Goal: Information Seeking & Learning: Learn about a topic

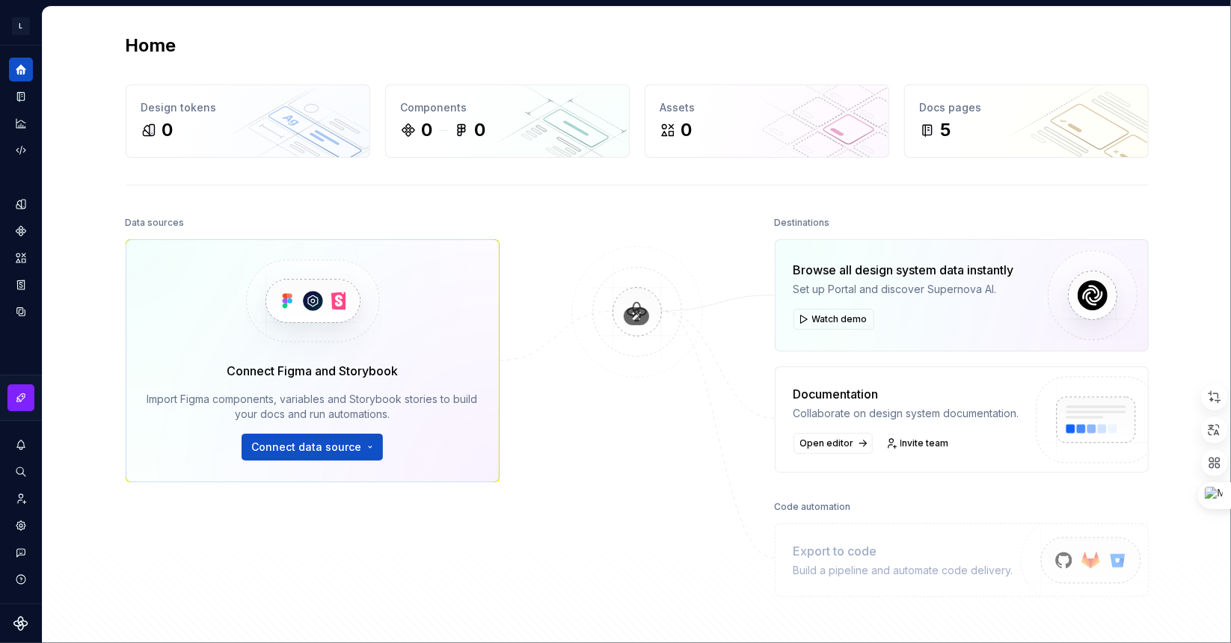
click at [629, 303] on img at bounding box center [637, 327] width 145 height 162
click at [25, 48] on button "Expand sidebar" at bounding box center [31, 45] width 21 height 21
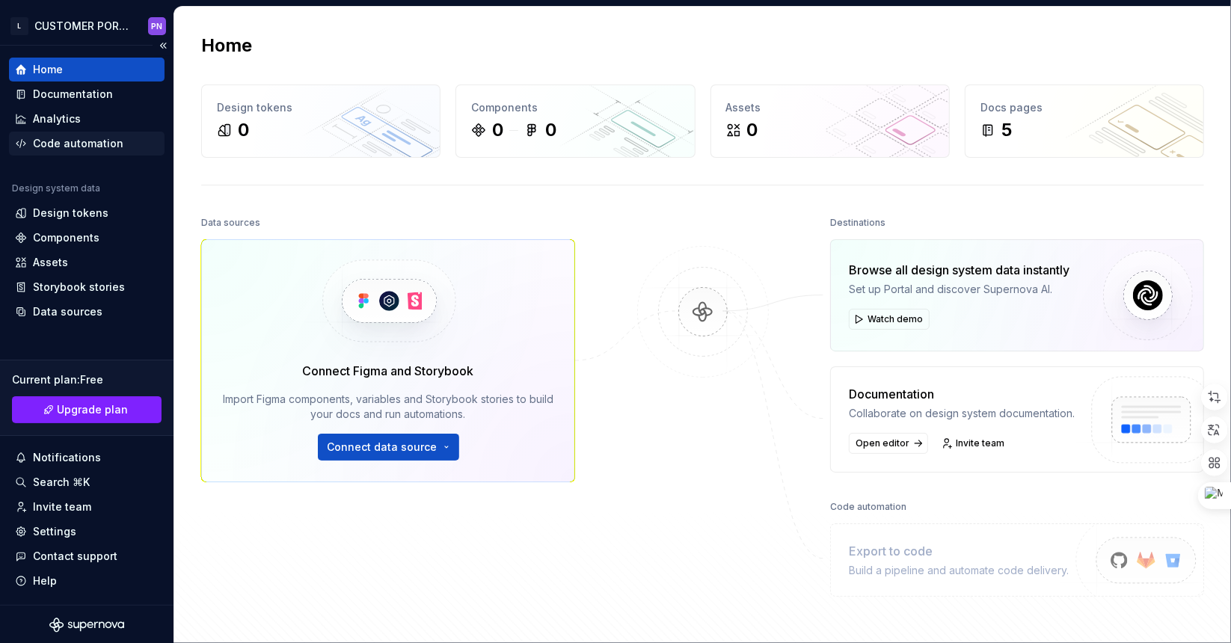
click at [81, 142] on div "Code automation" at bounding box center [78, 143] width 91 height 15
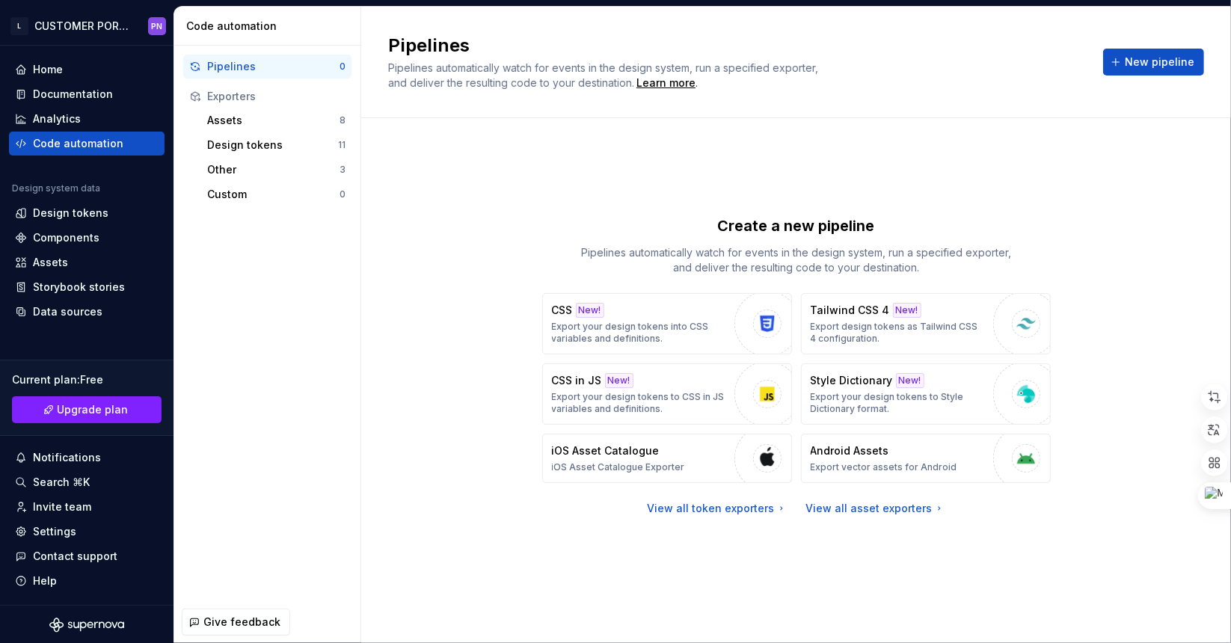
click at [242, 72] on div "Pipelines" at bounding box center [273, 66] width 132 height 15
click at [462, 67] on span "Pipelines automatically watch for events in the design system, run a specified …" at bounding box center [604, 75] width 433 height 28
click at [522, 74] on div "Pipelines automatically watch for events in the design system, run a specified …" at bounding box center [612, 76] width 449 height 30
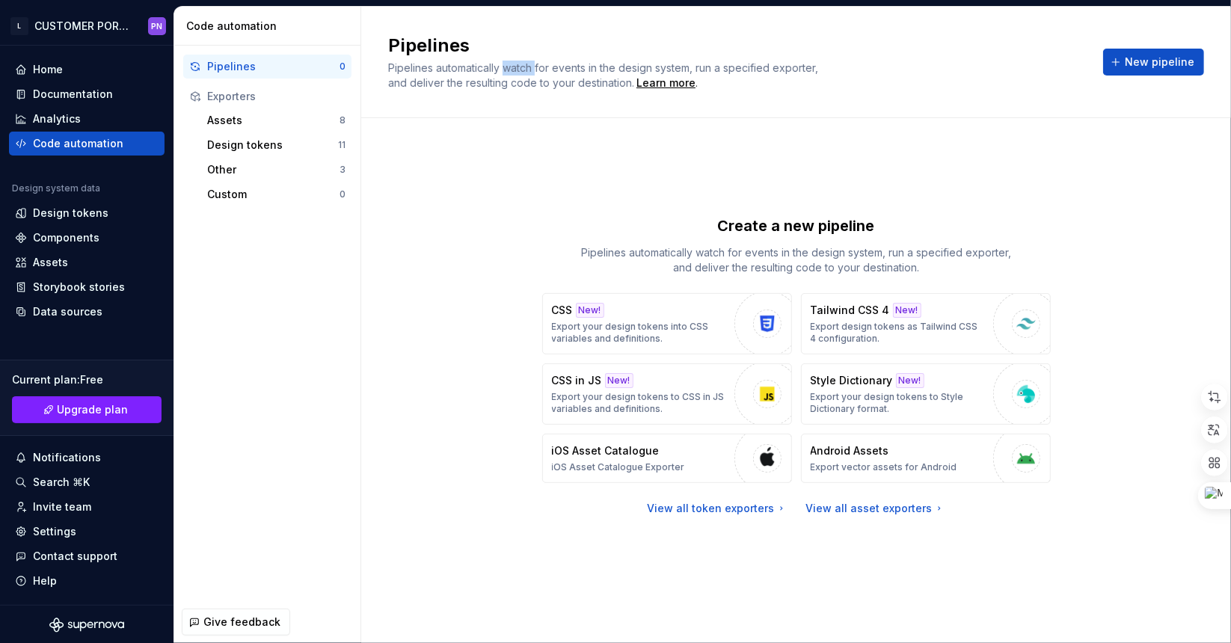
click at [522, 74] on div "Pipelines automatically watch for events in the design system, run a specified …" at bounding box center [612, 76] width 449 height 30
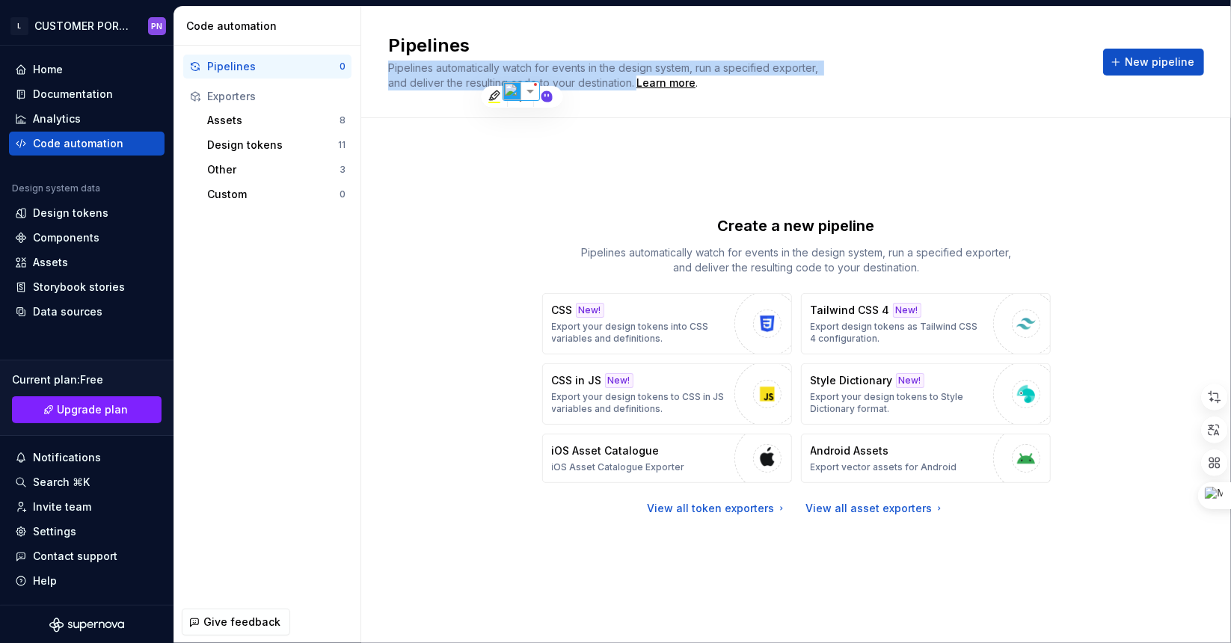
click at [522, 74] on div "Pipelines automatically watch for events in the design system, run a specified …" at bounding box center [612, 76] width 449 height 30
click at [696, 69] on span "Pipelines automatically watch for events in the design system, run a specified …" at bounding box center [604, 75] width 433 height 28
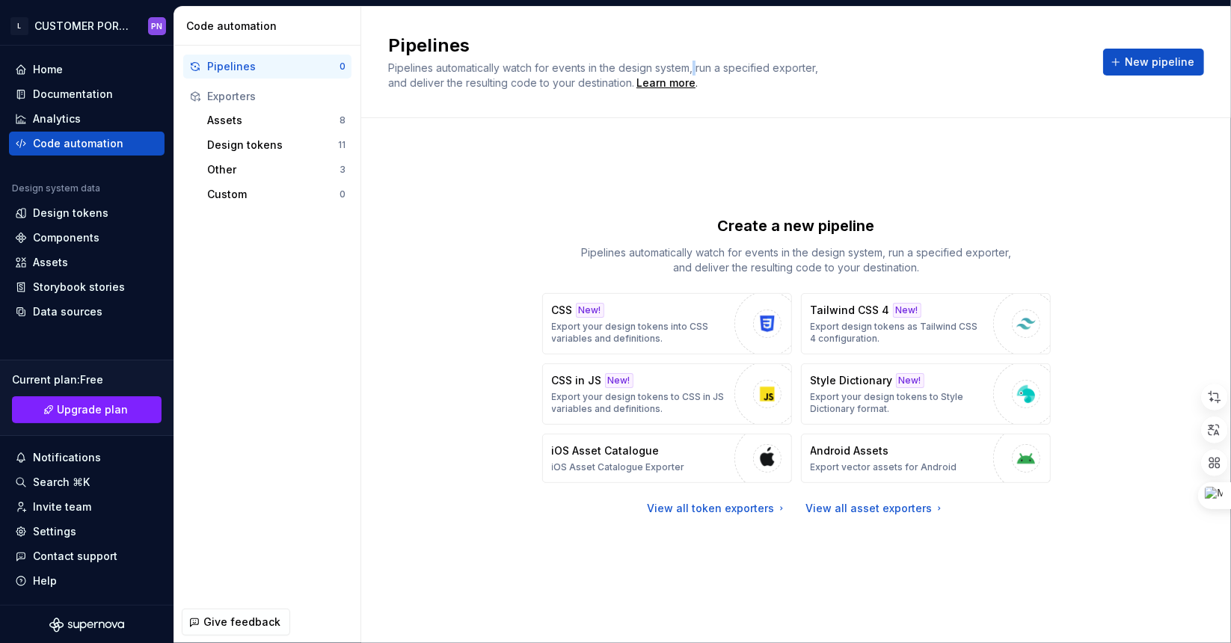
click at [696, 69] on span "Pipelines automatically watch for events in the design system, run a specified …" at bounding box center [604, 75] width 433 height 28
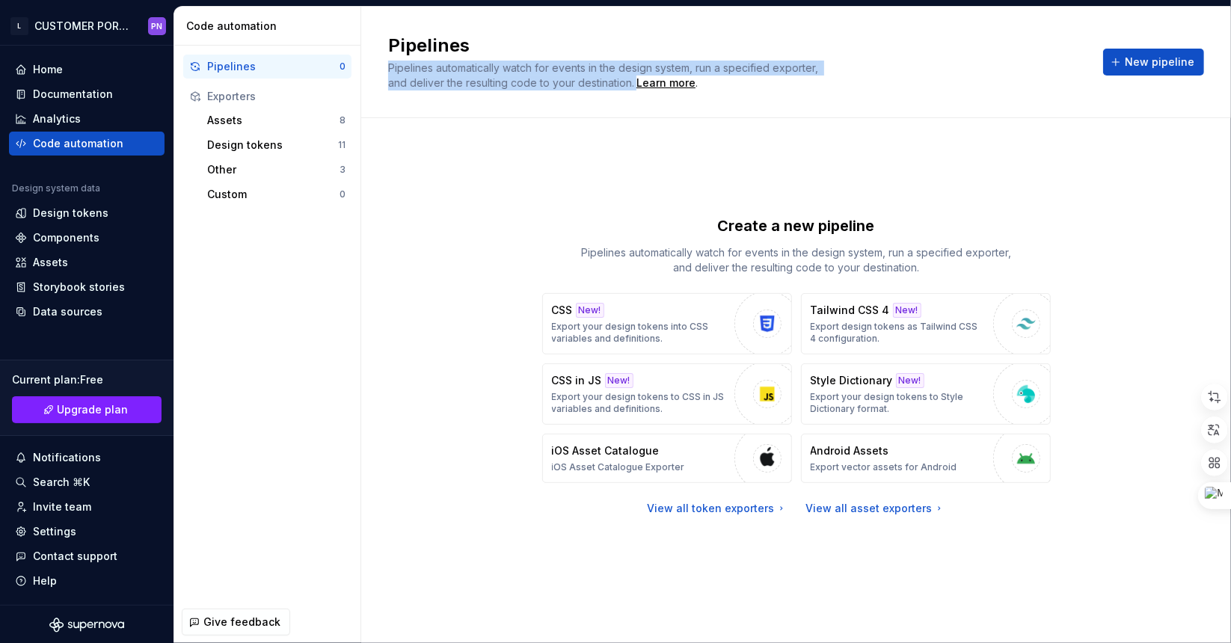
click at [696, 69] on span "Pipelines automatically watch for events in the design system, run a specified …" at bounding box center [604, 75] width 433 height 28
click at [546, 70] on span "Pipelines automatically watch for events in the design system, run a specified …" at bounding box center [604, 75] width 433 height 28
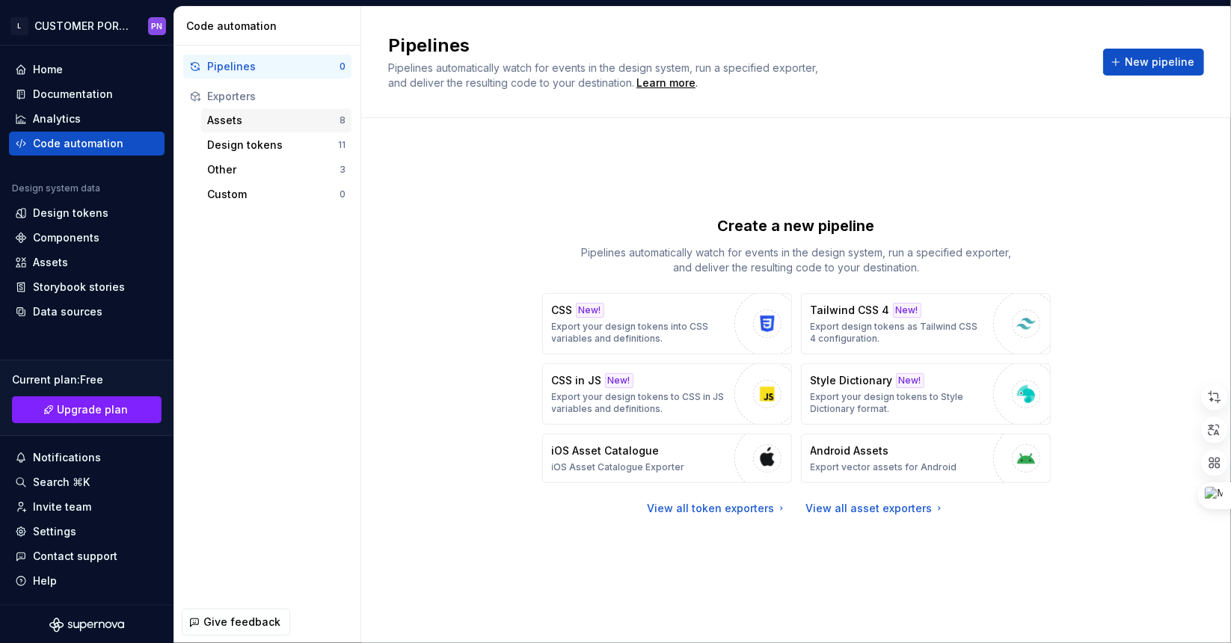
drag, startPoint x: 277, startPoint y: 120, endPoint x: 254, endPoint y: 123, distance: 22.8
click at [254, 123] on div "Assets" at bounding box center [273, 120] width 132 height 15
click at [249, 144] on div "Design tokens" at bounding box center [272, 145] width 131 height 15
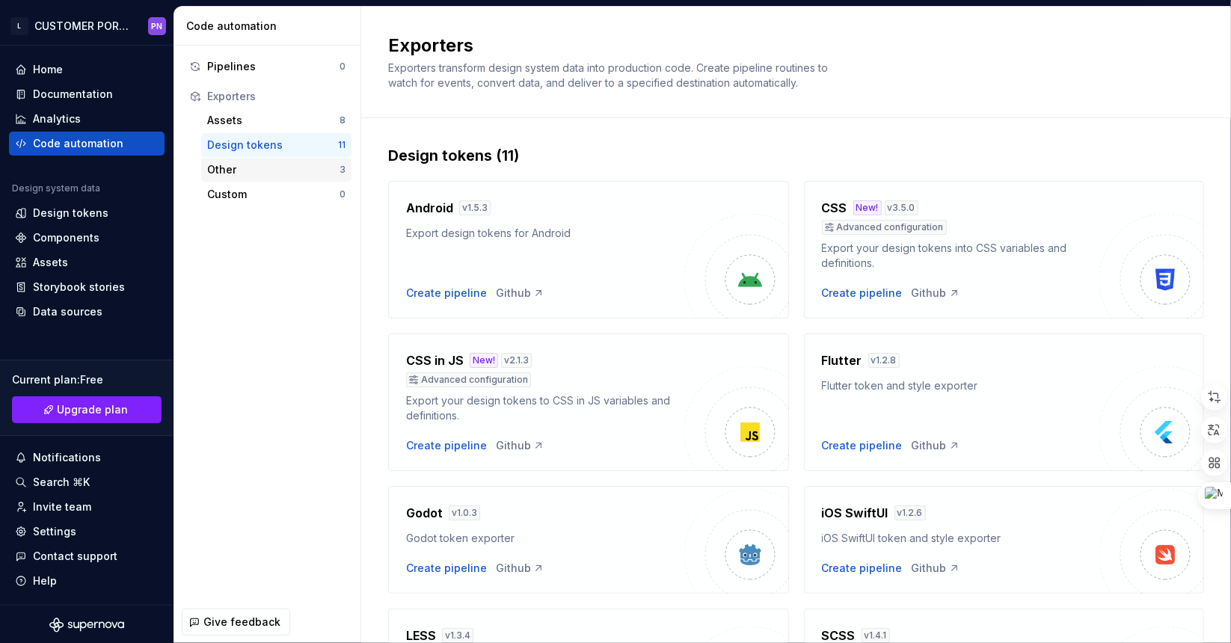
click at [281, 162] on div "Other" at bounding box center [273, 169] width 132 height 15
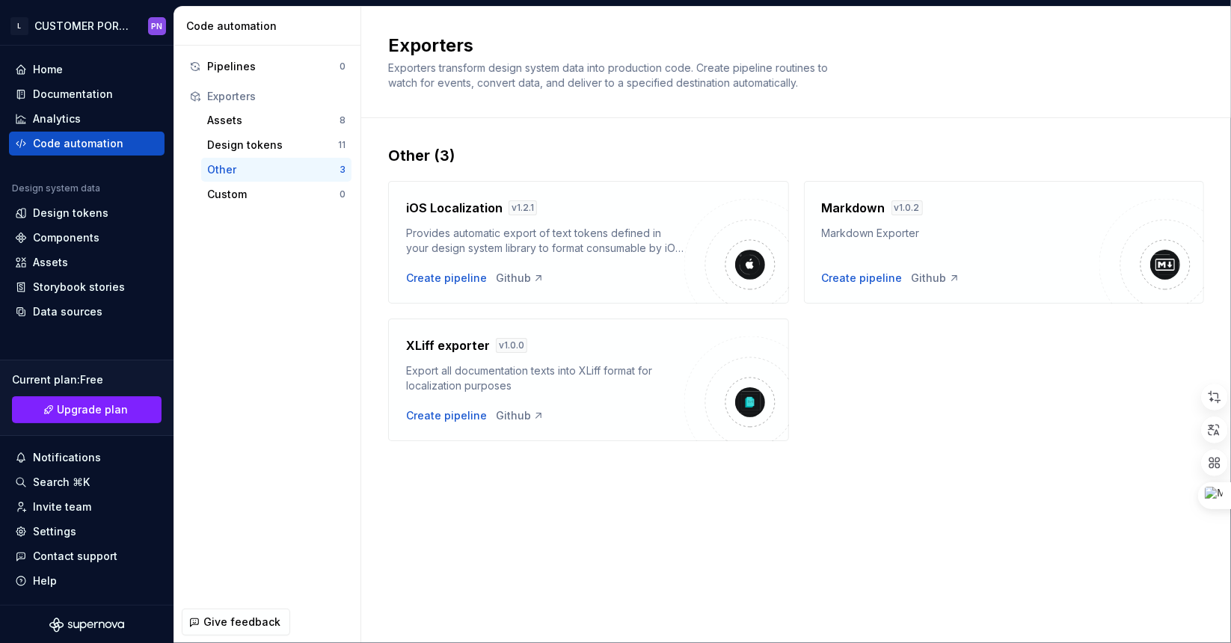
click at [269, 181] on div "Other 3" at bounding box center [276, 170] width 150 height 24
click at [267, 190] on div "Custom" at bounding box center [273, 194] width 132 height 15
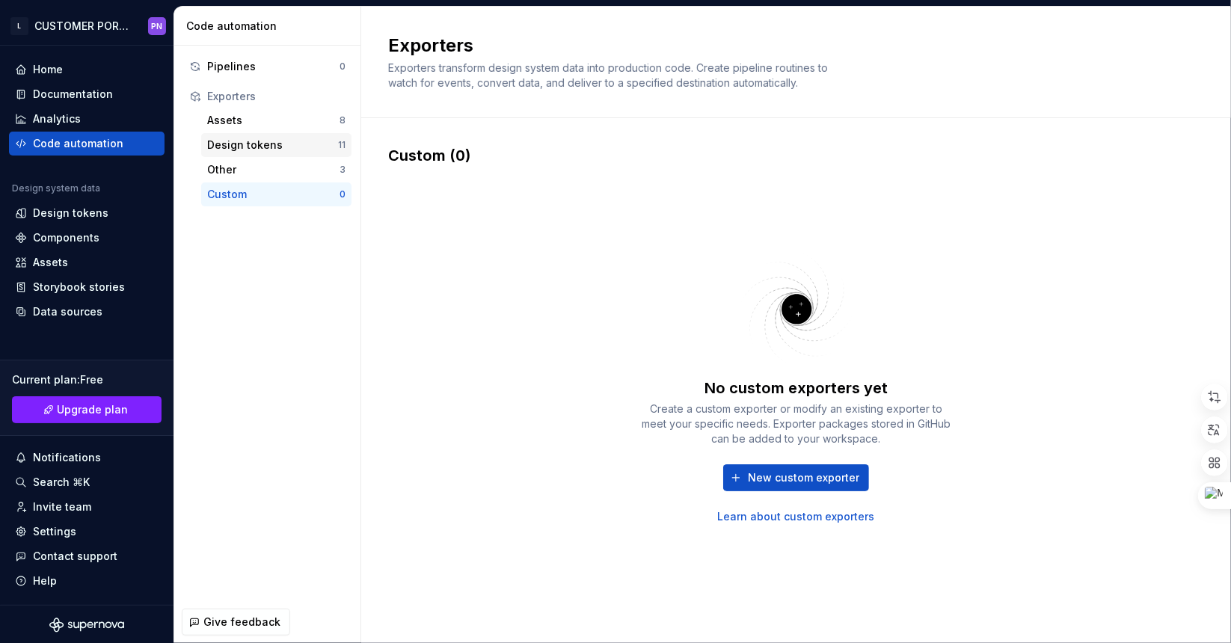
click at [291, 141] on div "Design tokens" at bounding box center [272, 145] width 131 height 15
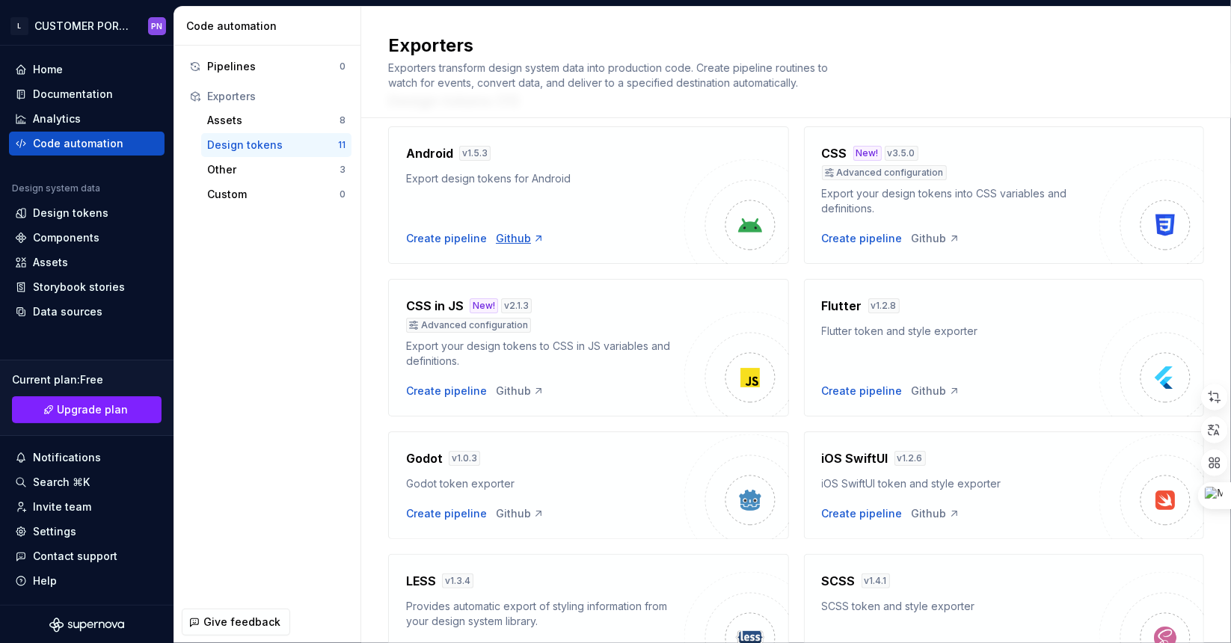
scroll to position [75, 0]
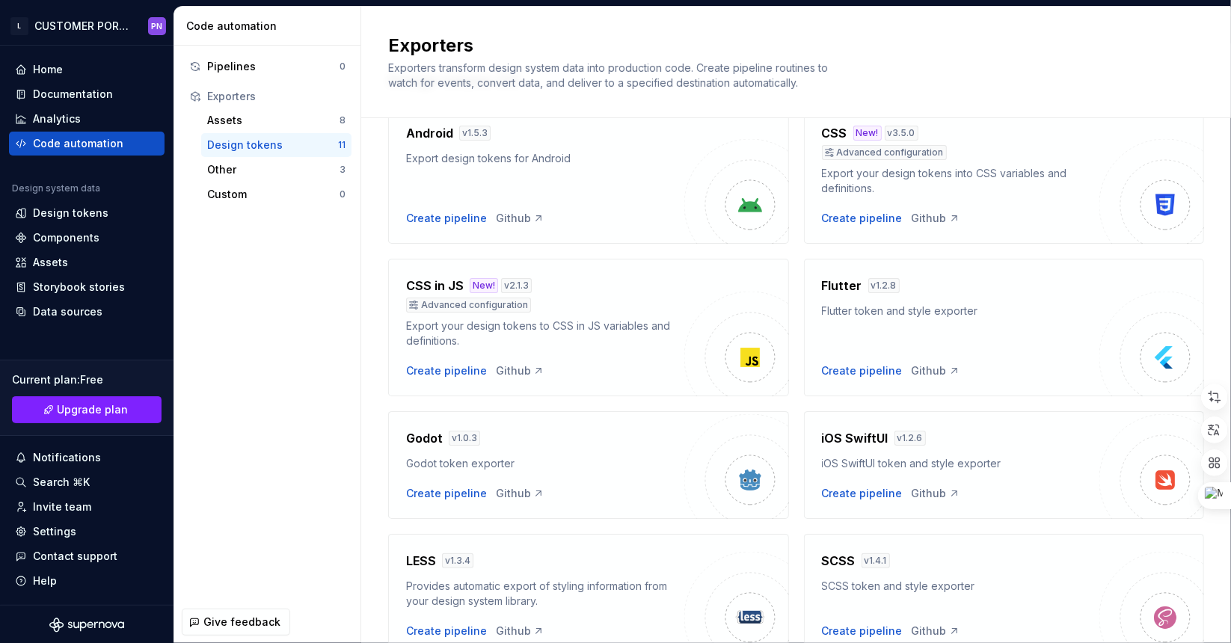
click at [883, 308] on div "Flutter token and style exporter" at bounding box center [961, 311] width 278 height 15
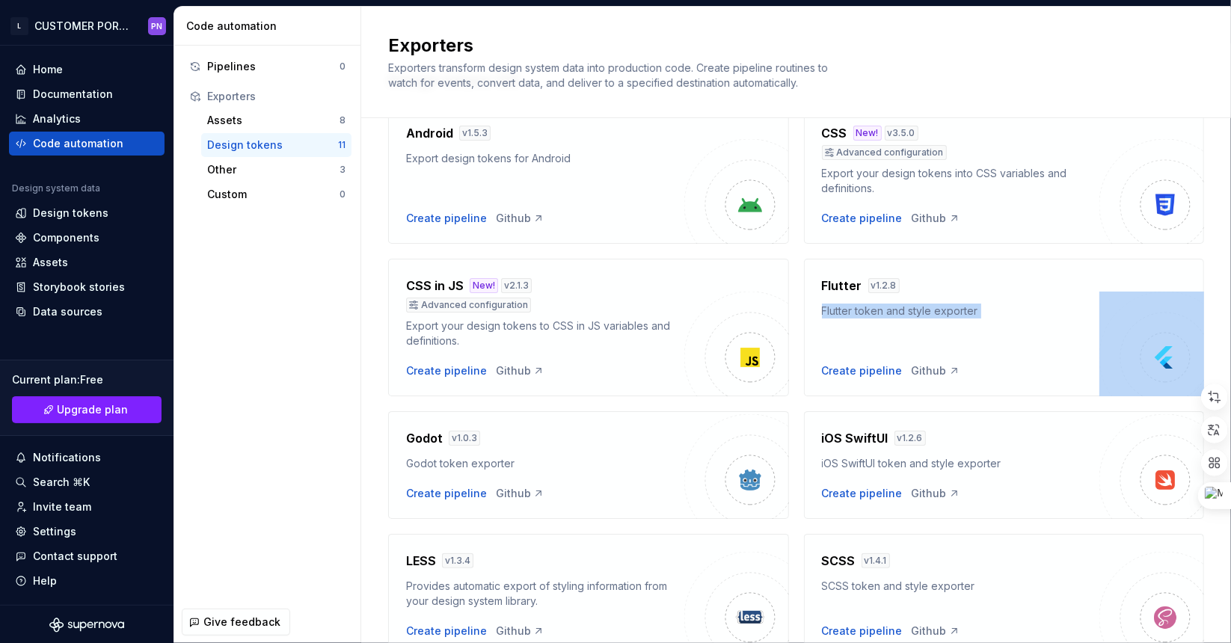
click at [883, 308] on div "Flutter token and style exporter" at bounding box center [961, 311] width 278 height 15
click at [906, 305] on div "Flutter token and style exporter" at bounding box center [961, 311] width 278 height 15
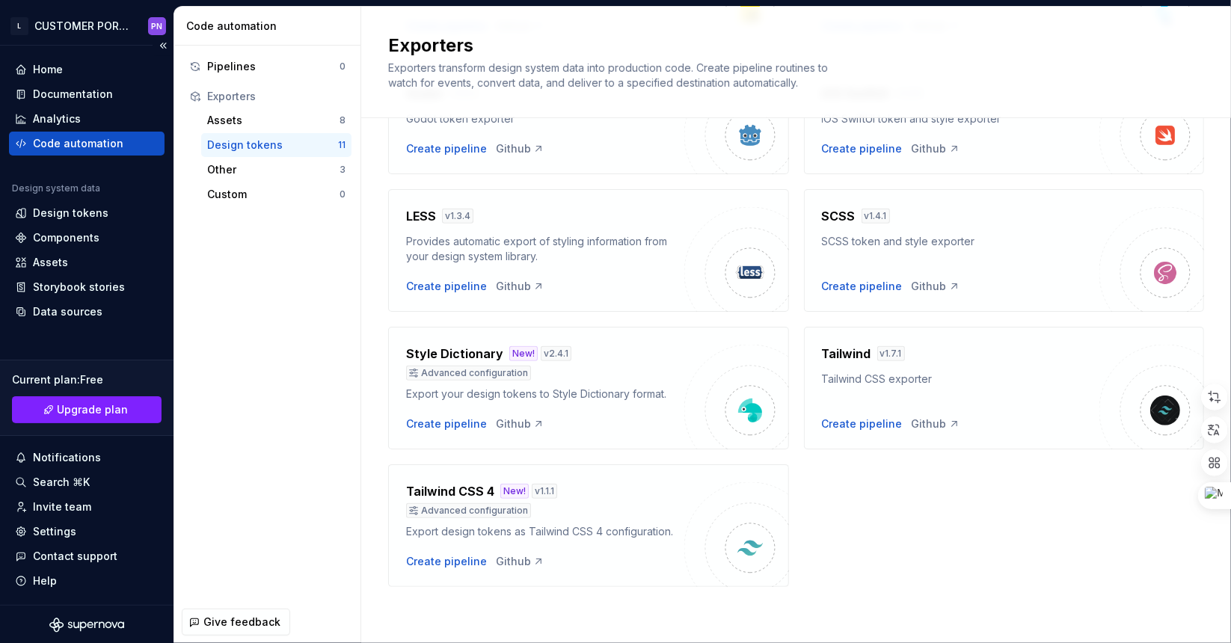
scroll to position [0, 0]
click at [153, 40] on button "Collapse sidebar" at bounding box center [163, 45] width 21 height 21
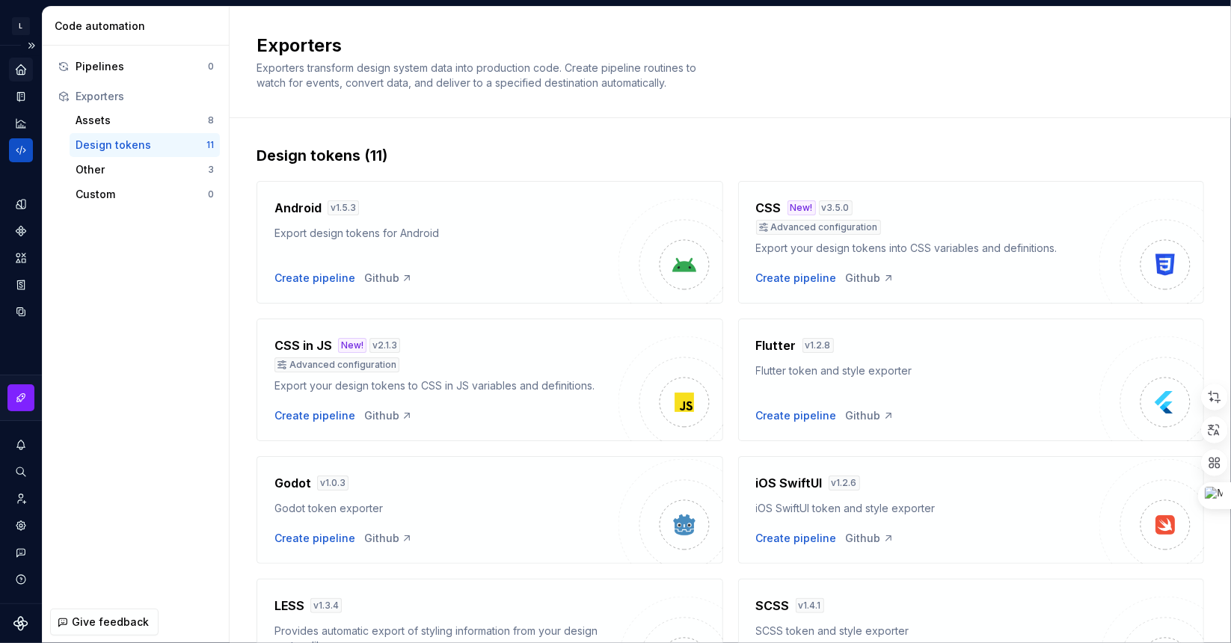
click at [18, 63] on icon "Home" at bounding box center [20, 69] width 13 height 13
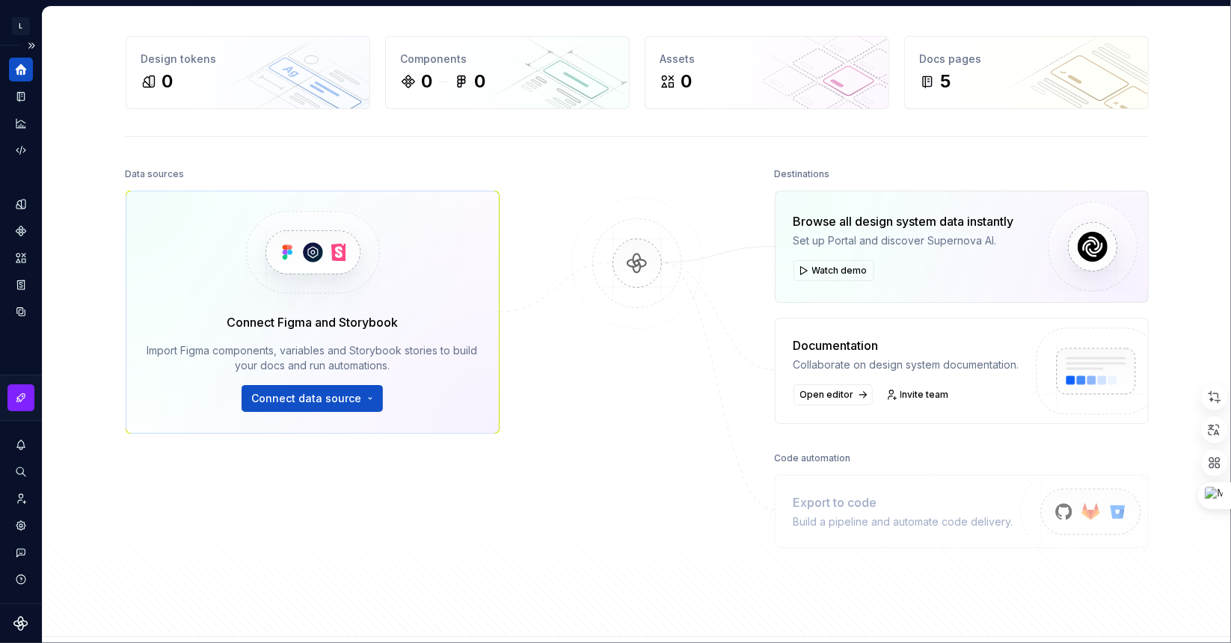
scroll to position [150, 0]
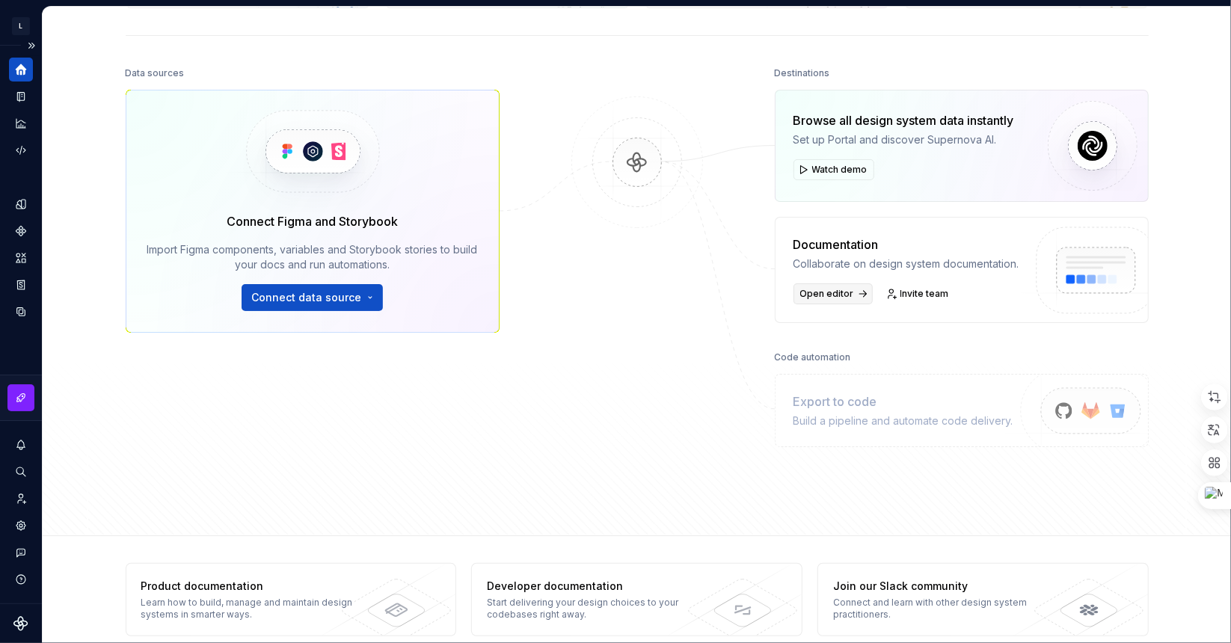
click at [818, 295] on span "Open editor" at bounding box center [827, 294] width 54 height 12
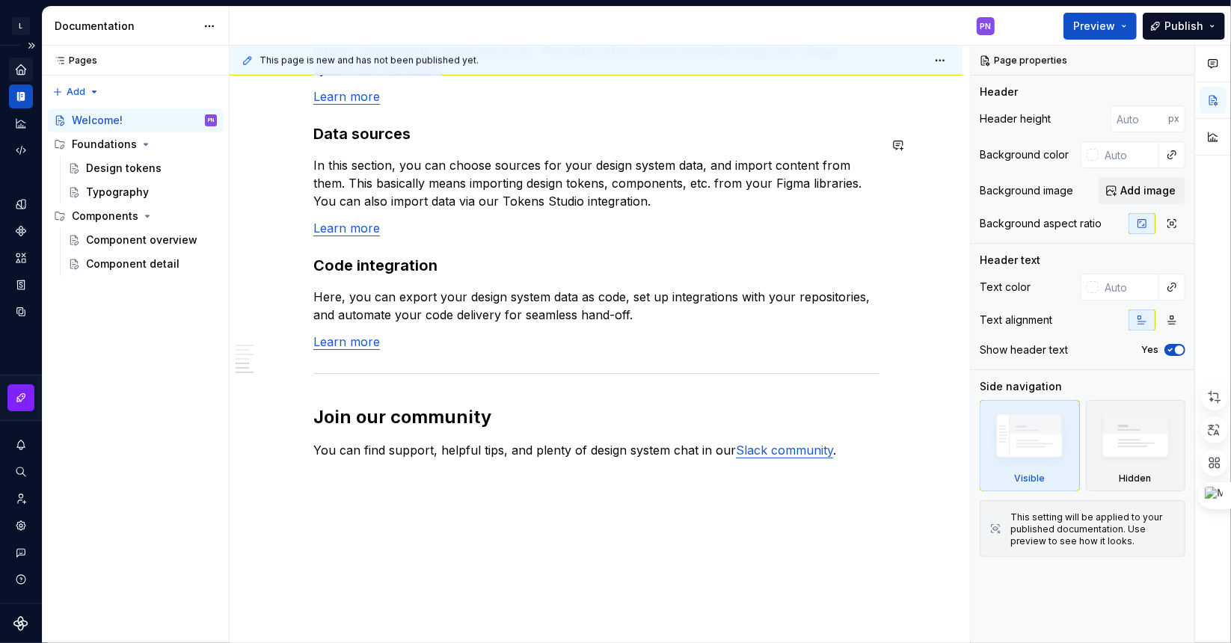
scroll to position [1233, 0]
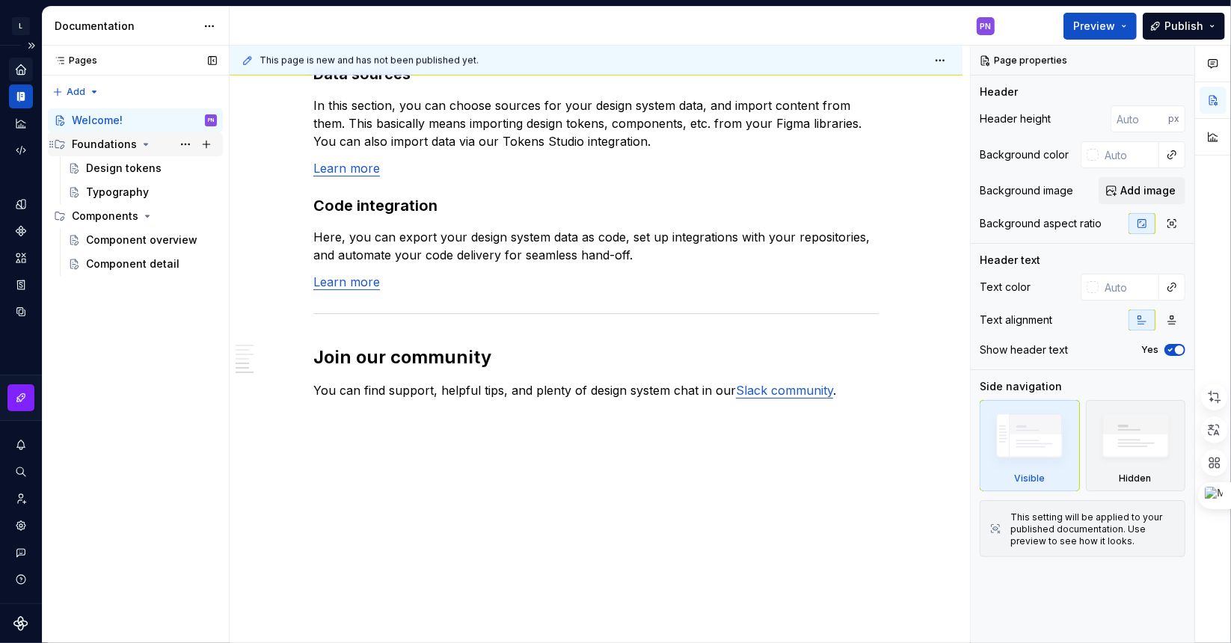
click at [113, 146] on div "Foundations" at bounding box center [104, 144] width 65 height 15
click at [118, 139] on div "Foundations" at bounding box center [104, 144] width 65 height 15
click at [123, 173] on div "Design tokens" at bounding box center [124, 168] width 76 height 15
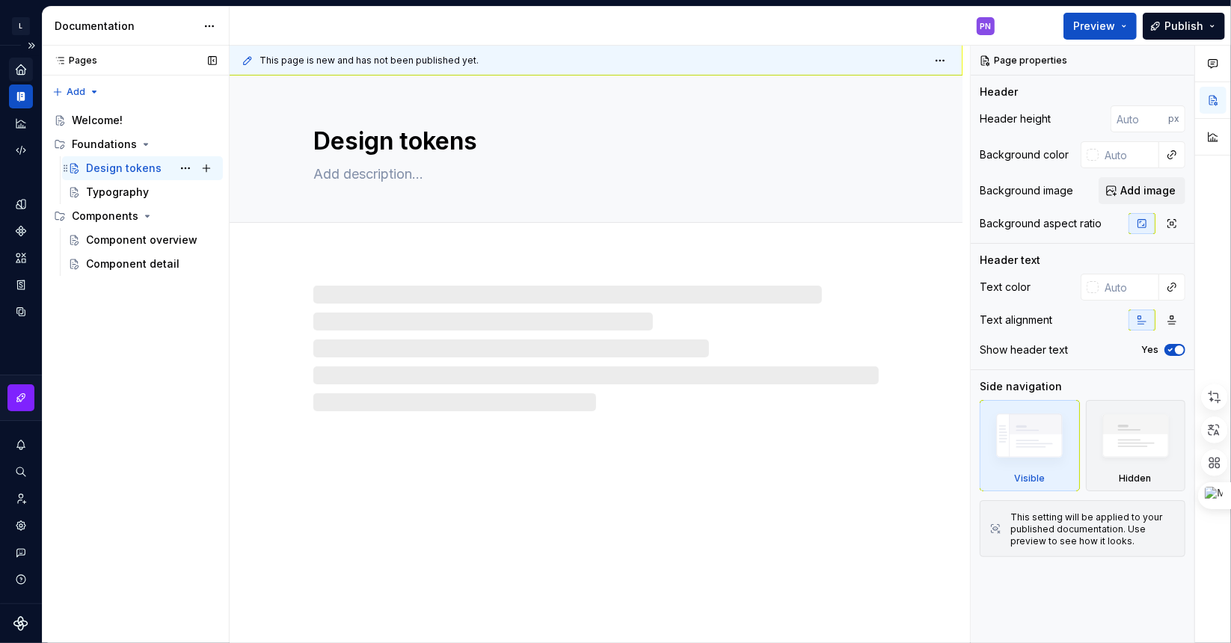
click at [123, 173] on div "Design tokens" at bounding box center [124, 168] width 76 height 15
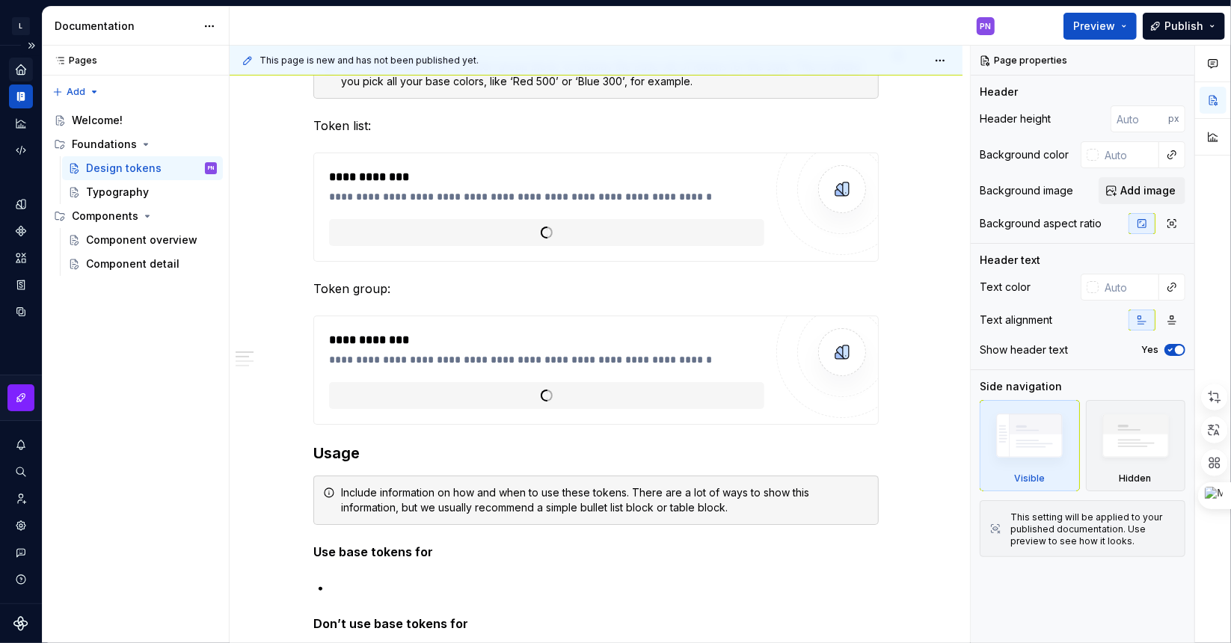
scroll to position [374, 0]
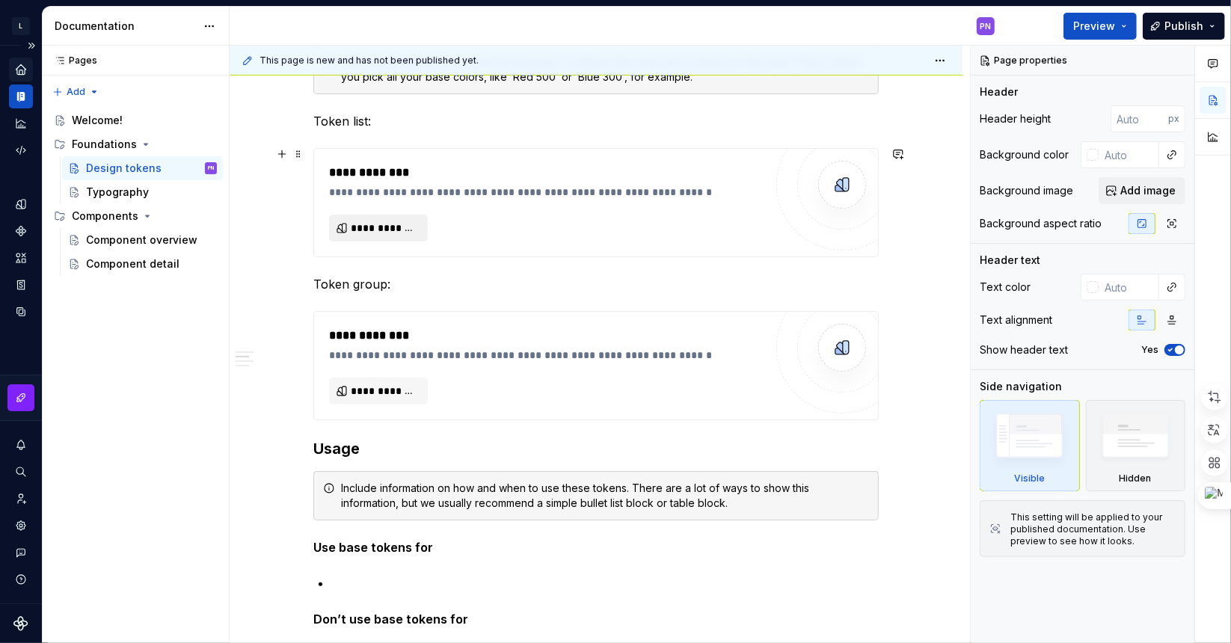
click at [381, 215] on button "**********" at bounding box center [378, 228] width 99 height 27
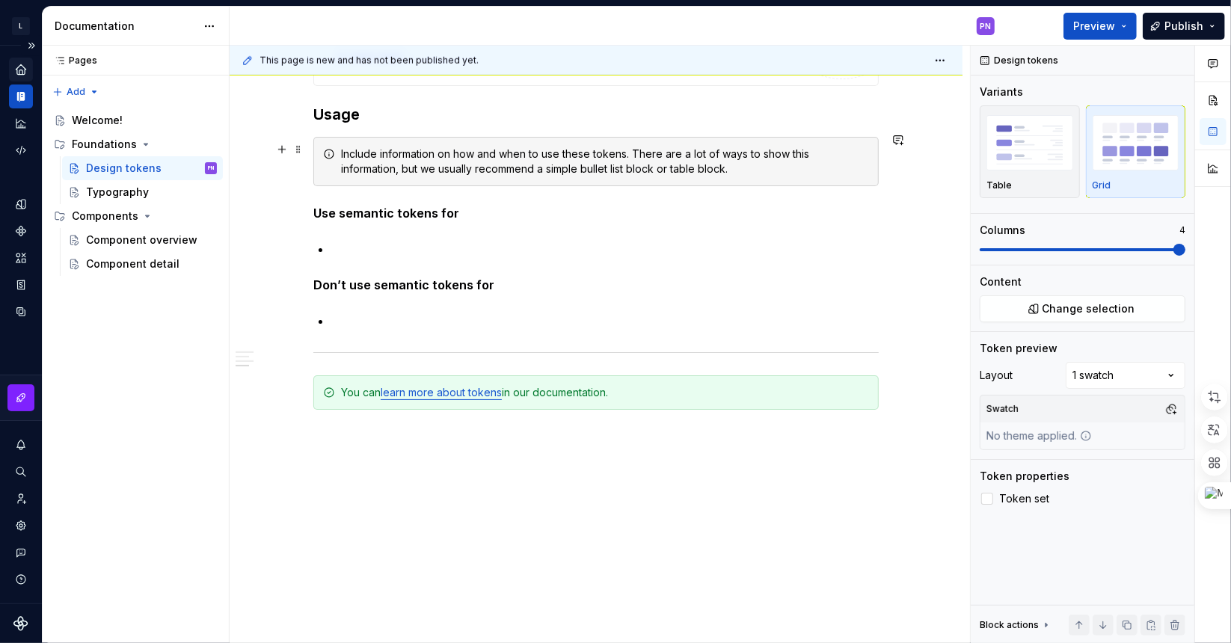
scroll to position [1213, 0]
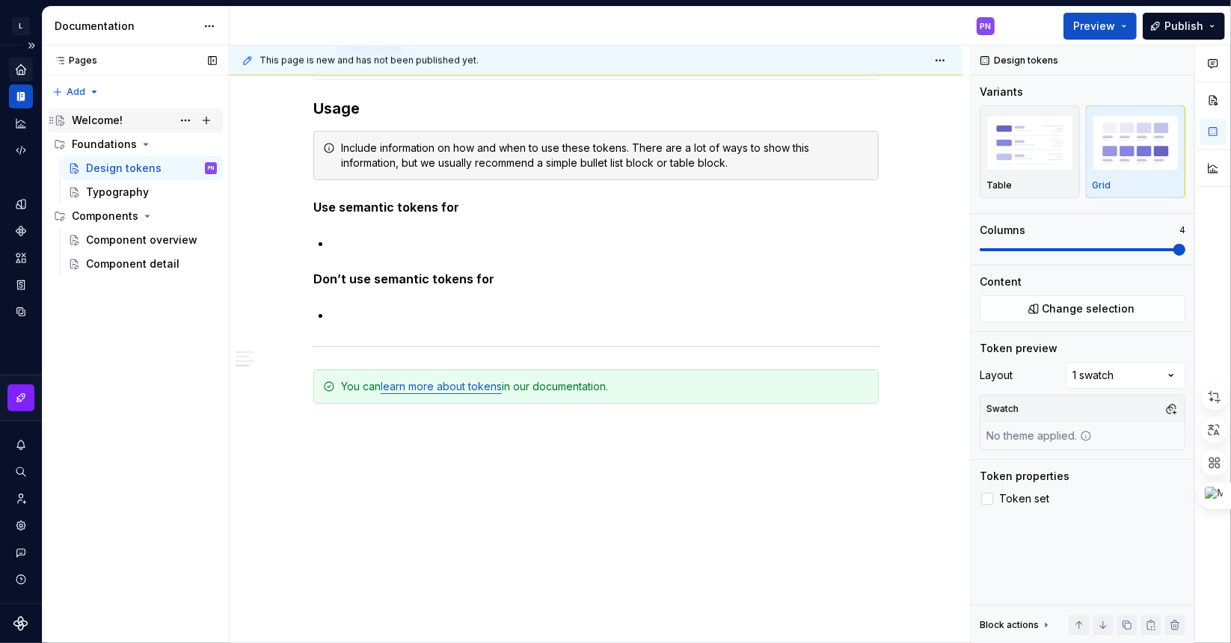
click at [118, 117] on div "Welcome!" at bounding box center [97, 120] width 51 height 15
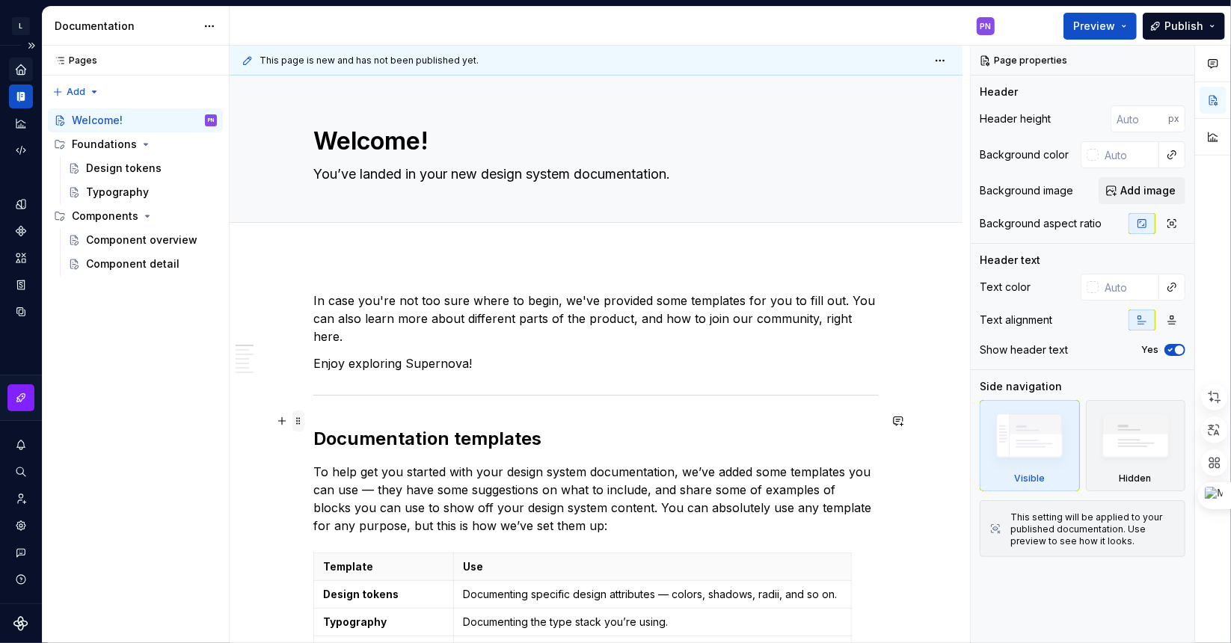
click at [296, 422] on span at bounding box center [299, 421] width 12 height 21
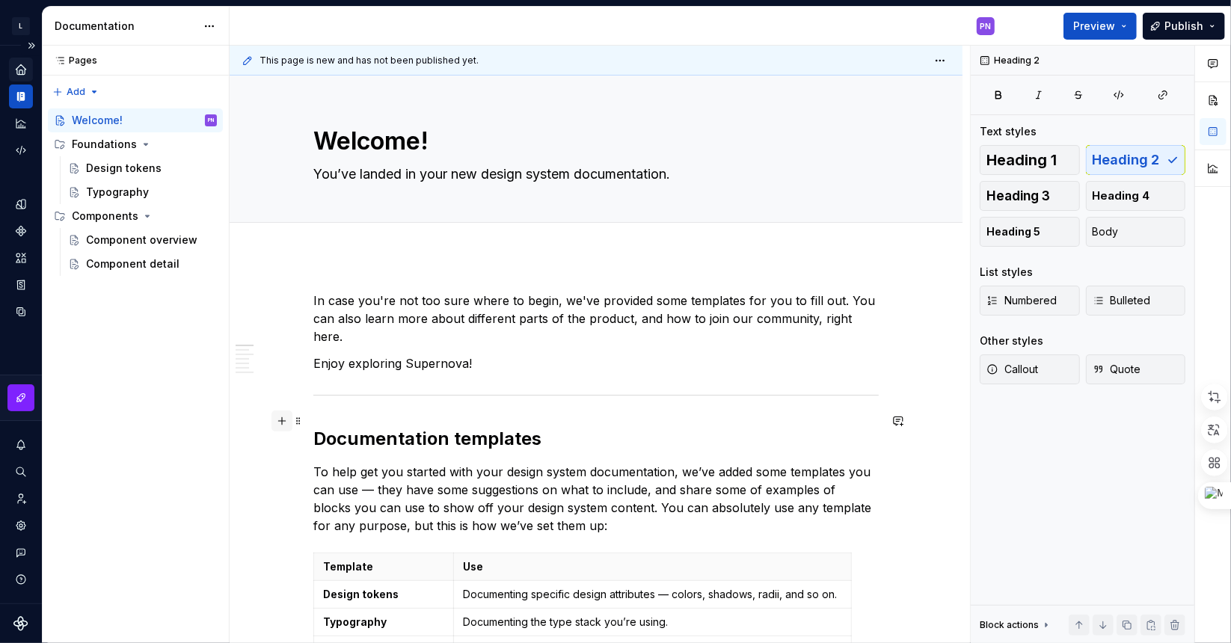
click at [280, 420] on button "button" at bounding box center [282, 421] width 21 height 21
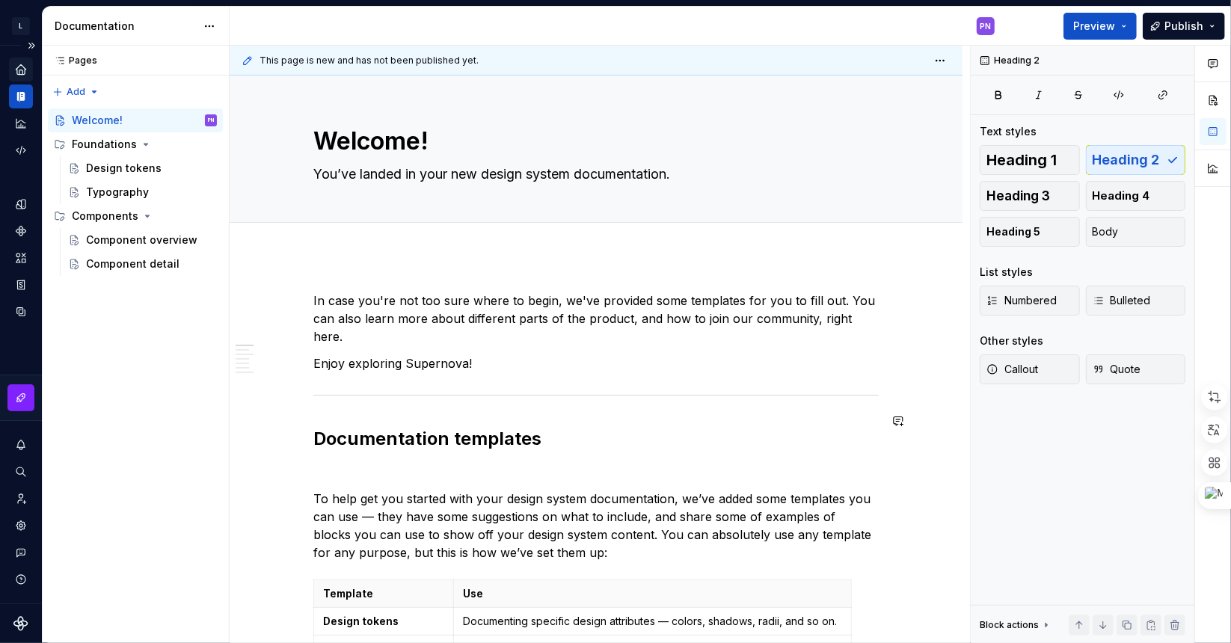
click at [313, 463] on p at bounding box center [596, 472] width 566 height 18
click at [494, 463] on p at bounding box center [596, 472] width 566 height 18
click at [293, 456] on span at bounding box center [299, 454] width 12 height 21
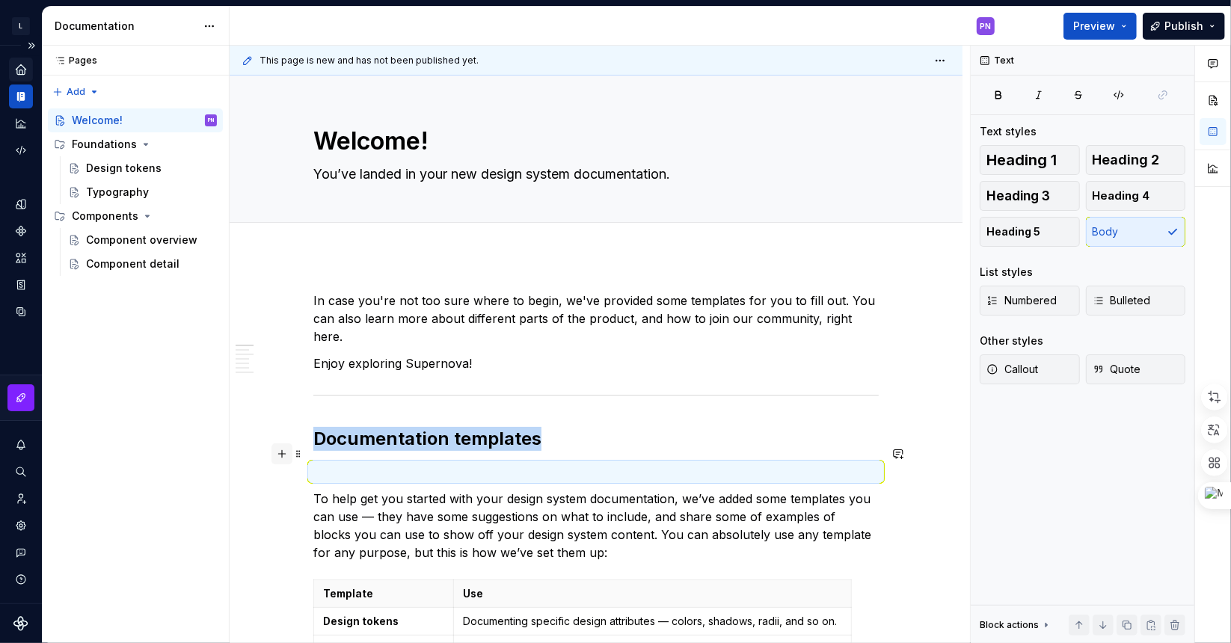
click at [282, 455] on button "button" at bounding box center [282, 454] width 21 height 21
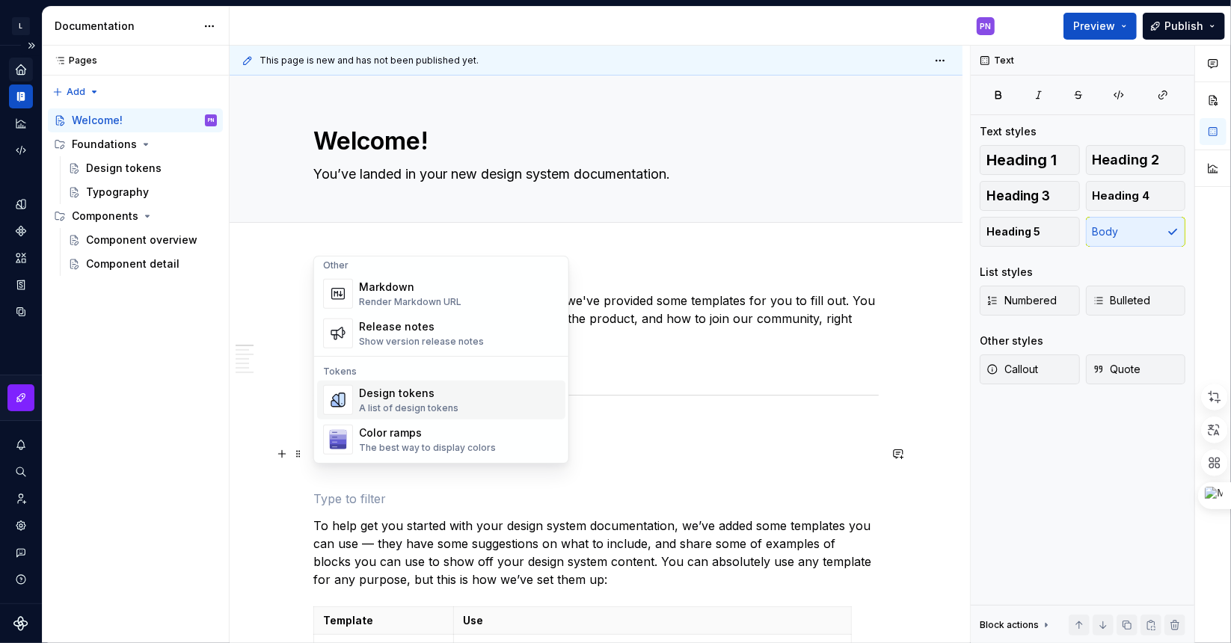
scroll to position [973, 0]
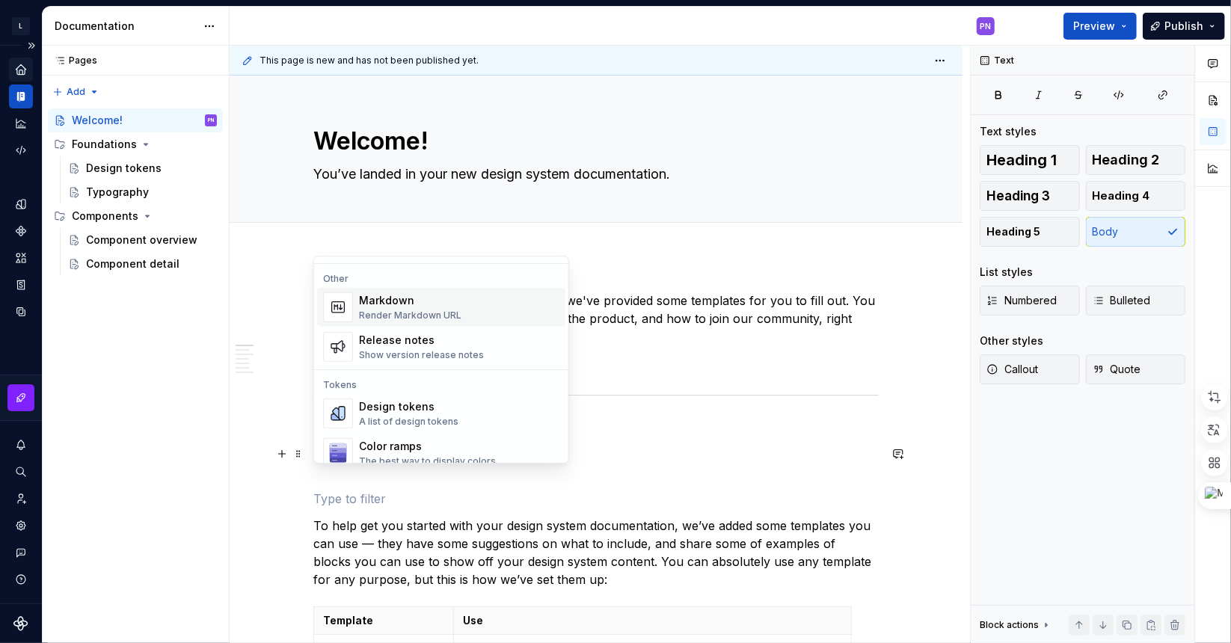
click at [468, 316] on div "Markdown Render Markdown URL" at bounding box center [459, 308] width 200 height 30
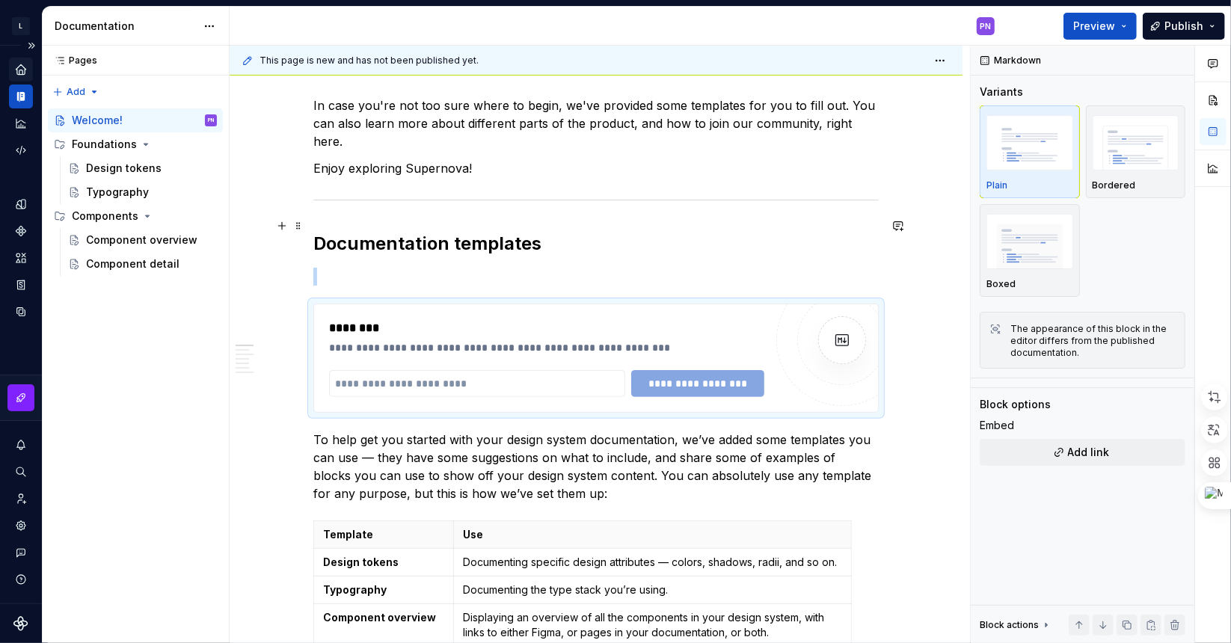
scroll to position [224, 0]
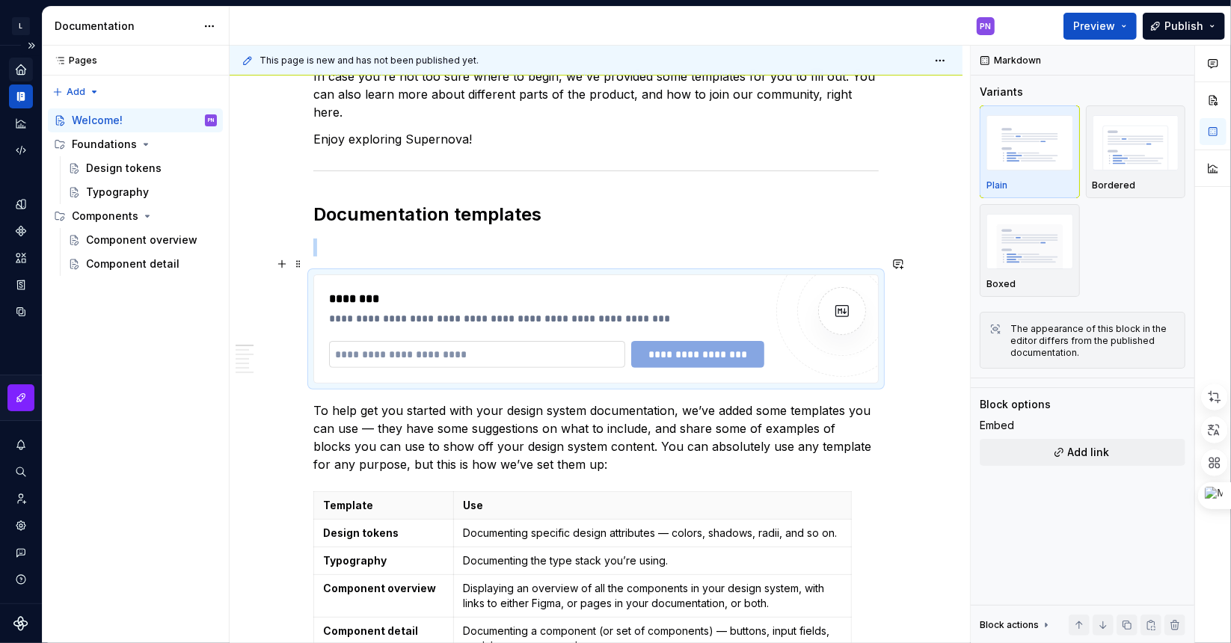
click at [454, 341] on input "text" at bounding box center [477, 354] width 296 height 27
click at [527, 341] on input "text" at bounding box center [477, 354] width 296 height 27
click at [700, 341] on div "**********" at bounding box center [546, 354] width 435 height 27
click at [560, 341] on input "text" at bounding box center [477, 354] width 296 height 27
click at [691, 341] on div "**********" at bounding box center [546, 354] width 435 height 27
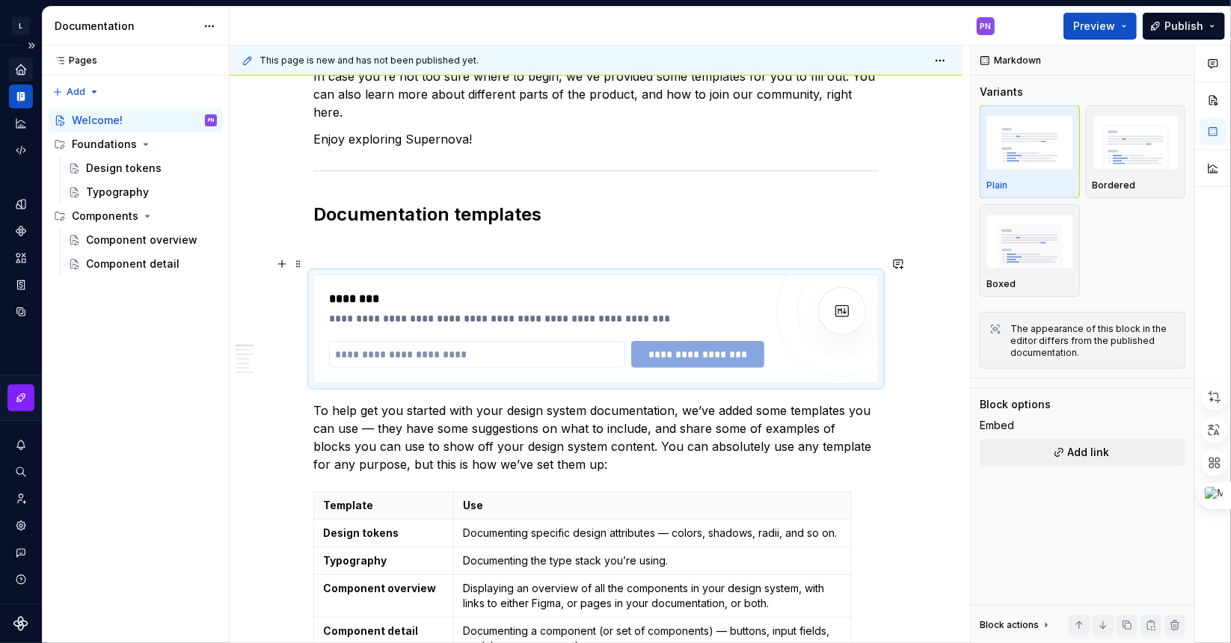
click at [692, 341] on div "**********" at bounding box center [546, 354] width 435 height 27
click at [527, 341] on input "text" at bounding box center [477, 354] width 296 height 27
click at [447, 341] on input "text" at bounding box center [477, 354] width 296 height 27
click at [355, 341] on input "text" at bounding box center [477, 354] width 296 height 27
click at [473, 341] on input "text" at bounding box center [477, 354] width 296 height 27
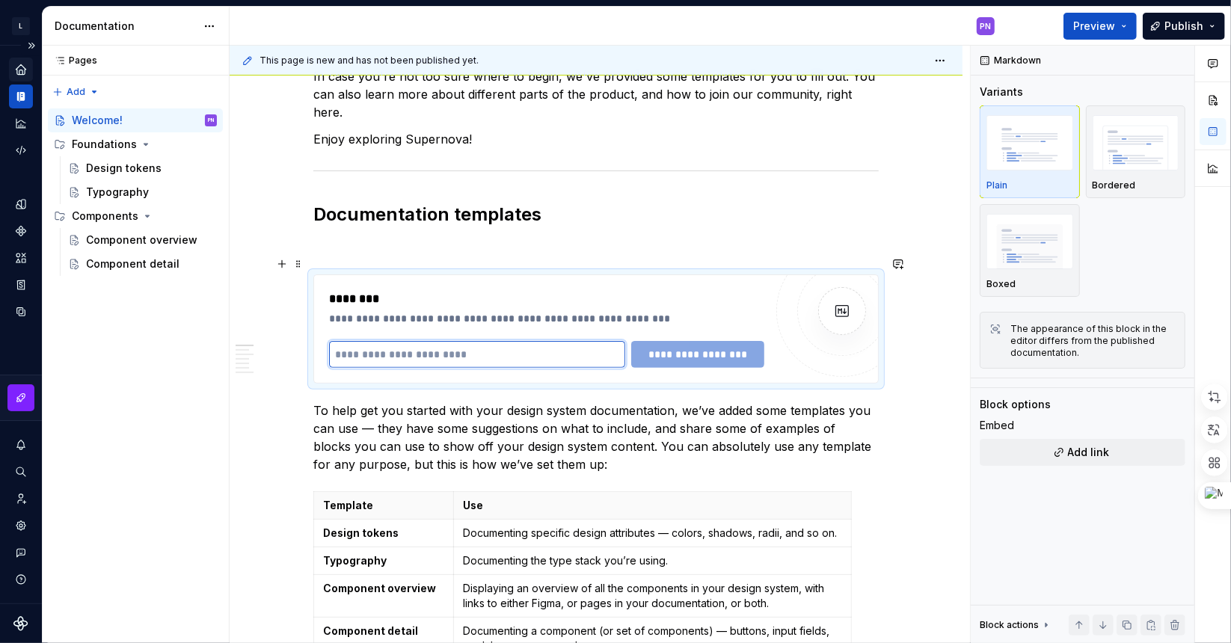
click at [473, 341] on input "text" at bounding box center [477, 354] width 296 height 27
click at [509, 309] on div "**********" at bounding box center [546, 329] width 435 height 78
click at [671, 341] on div "**********" at bounding box center [546, 354] width 435 height 27
click at [514, 342] on input "text" at bounding box center [477, 354] width 296 height 27
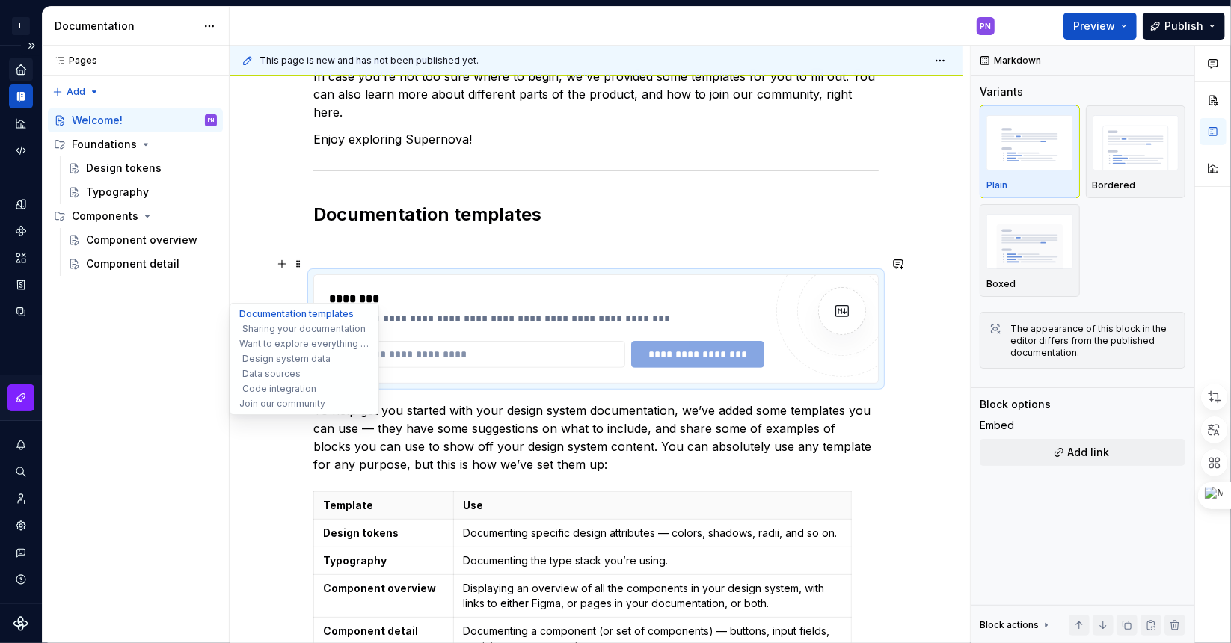
drag, startPoint x: 242, startPoint y: 358, endPoint x: 296, endPoint y: 305, distance: 76.2
click at [296, 305] on ul "Documentation templates Sharing your documentation Want to explore everything e…" at bounding box center [305, 359] width 150 height 112
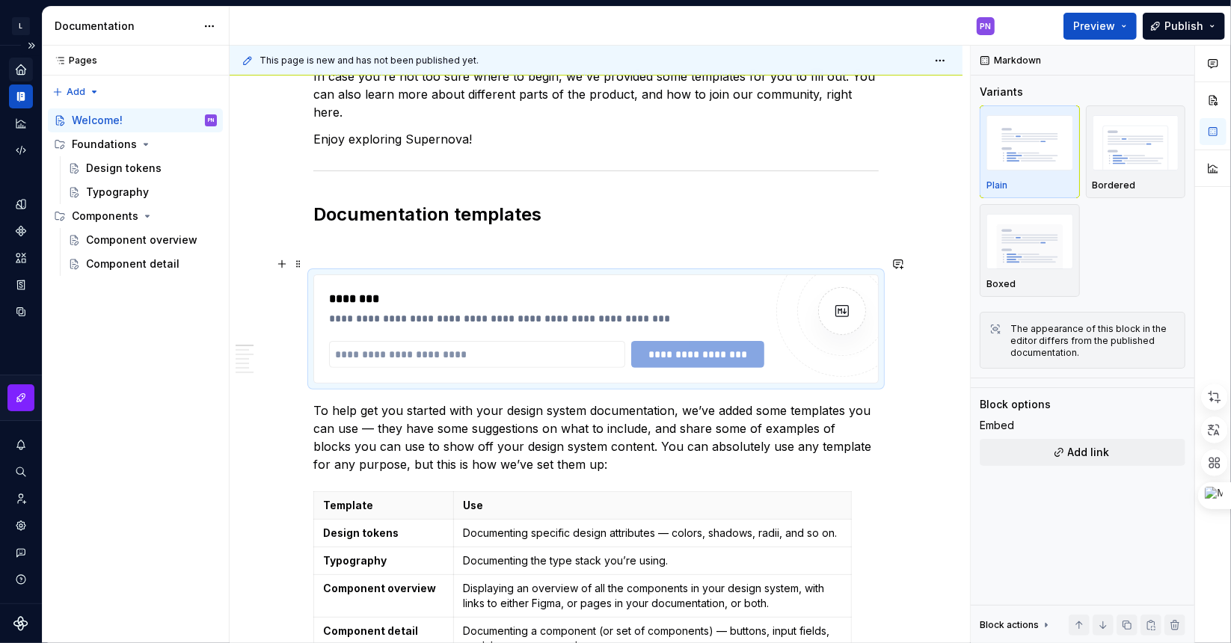
drag, startPoint x: 486, startPoint y: 282, endPoint x: 681, endPoint y: 276, distance: 194.6
click at [489, 290] on div "********" at bounding box center [547, 299] width 436 height 18
click at [842, 296] on img at bounding box center [842, 311] width 30 height 30
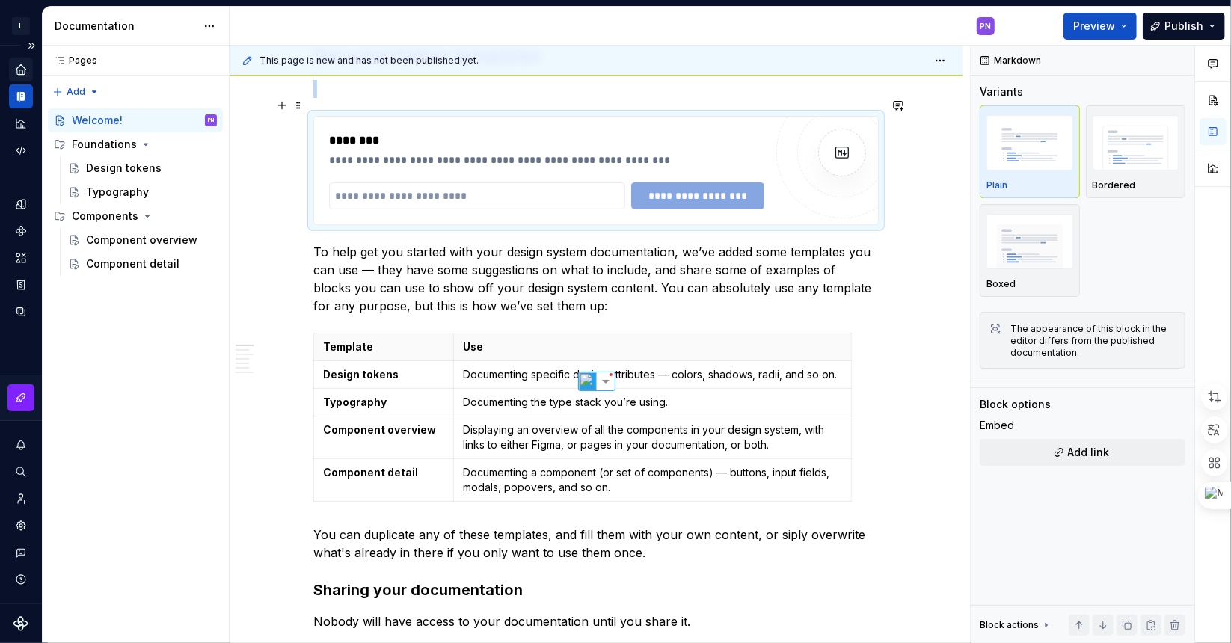
scroll to position [449, 0]
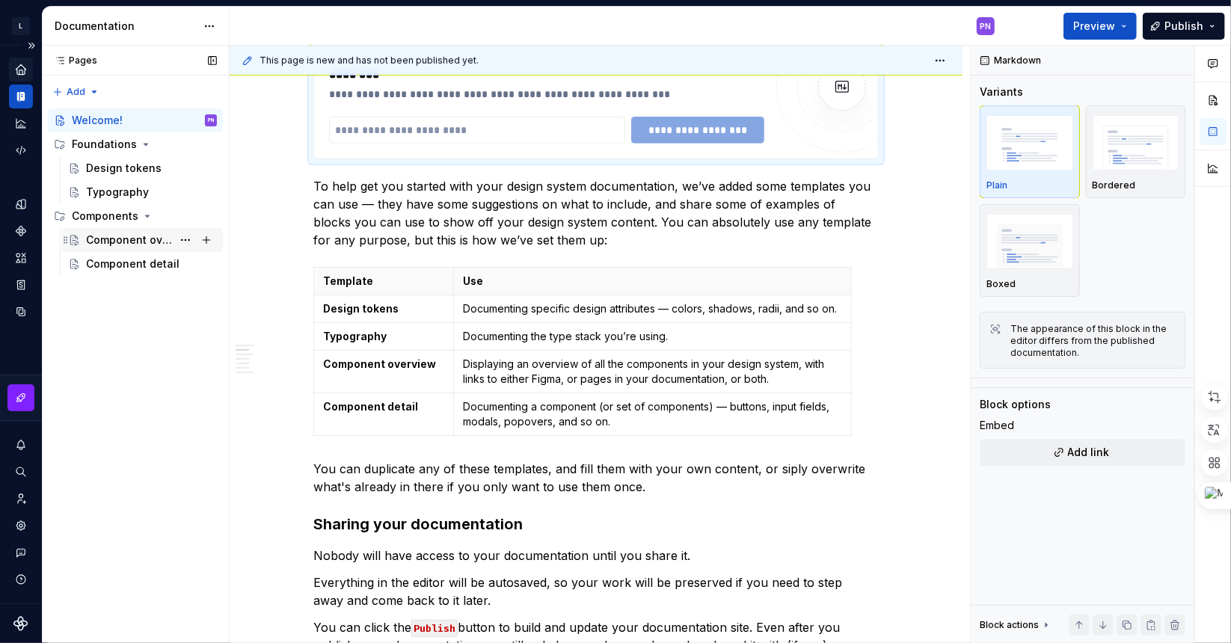
click at [150, 242] on div "Component overview" at bounding box center [129, 240] width 86 height 15
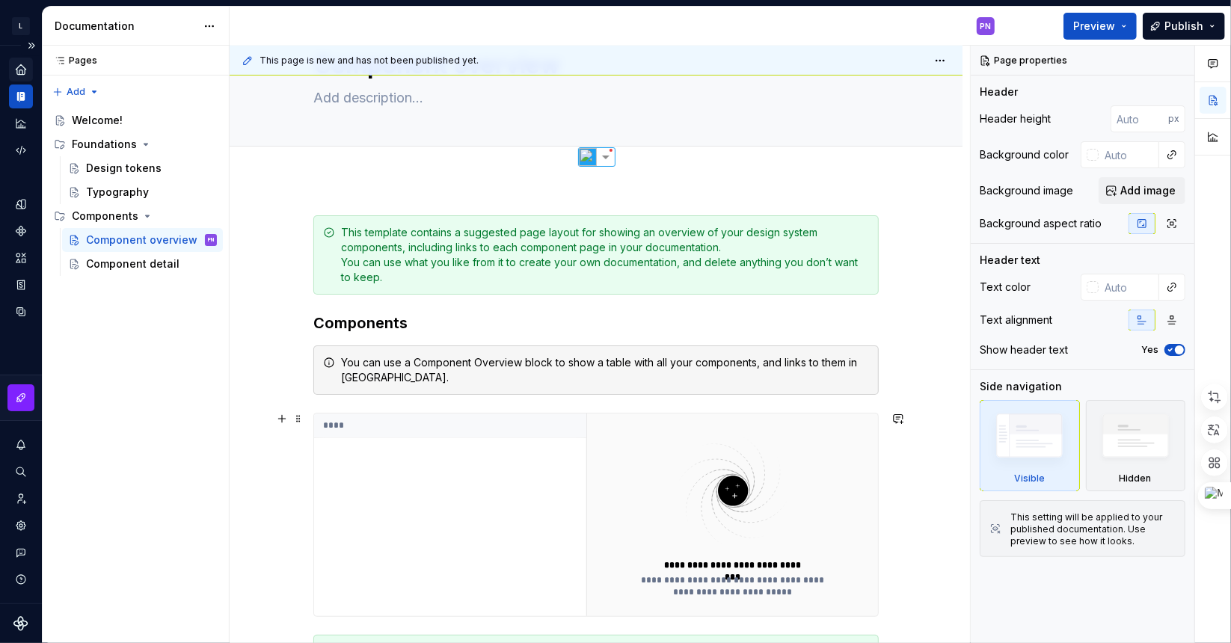
scroll to position [73, 0]
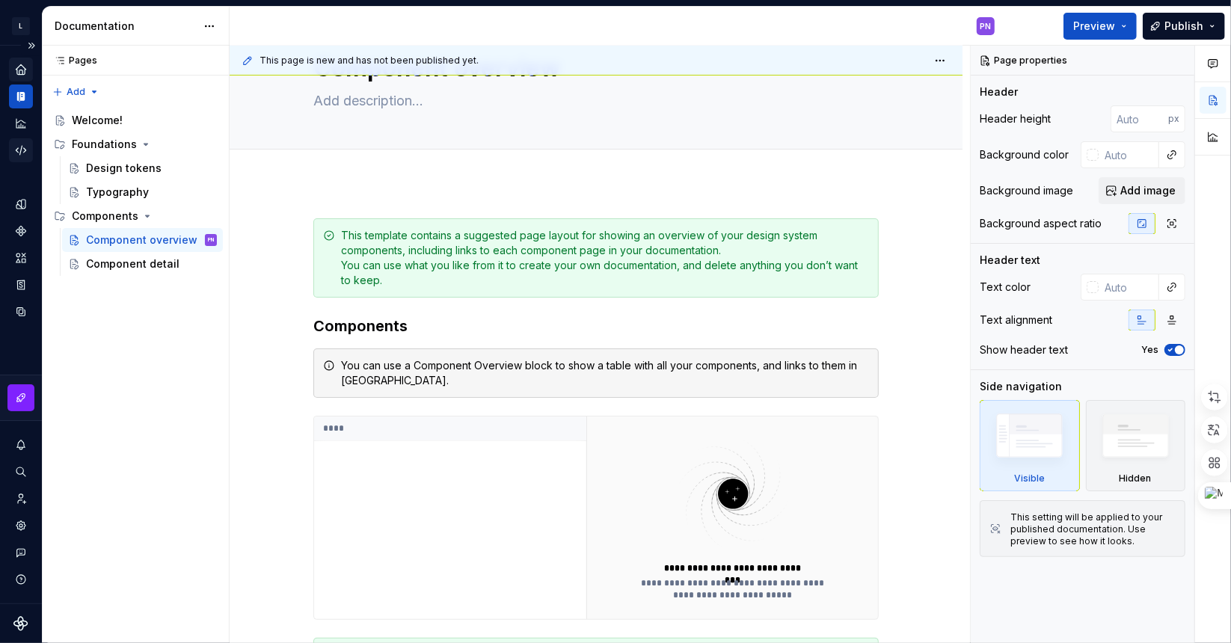
click at [22, 153] on icon "Code automation" at bounding box center [20, 150] width 13 height 13
click at [728, 101] on textarea at bounding box center [593, 101] width 566 height 24
drag, startPoint x: 728, startPoint y: 101, endPoint x: 606, endPoint y: 171, distance: 140.4
click at [606, 170] on div "Add tab" at bounding box center [596, 166] width 566 height 21
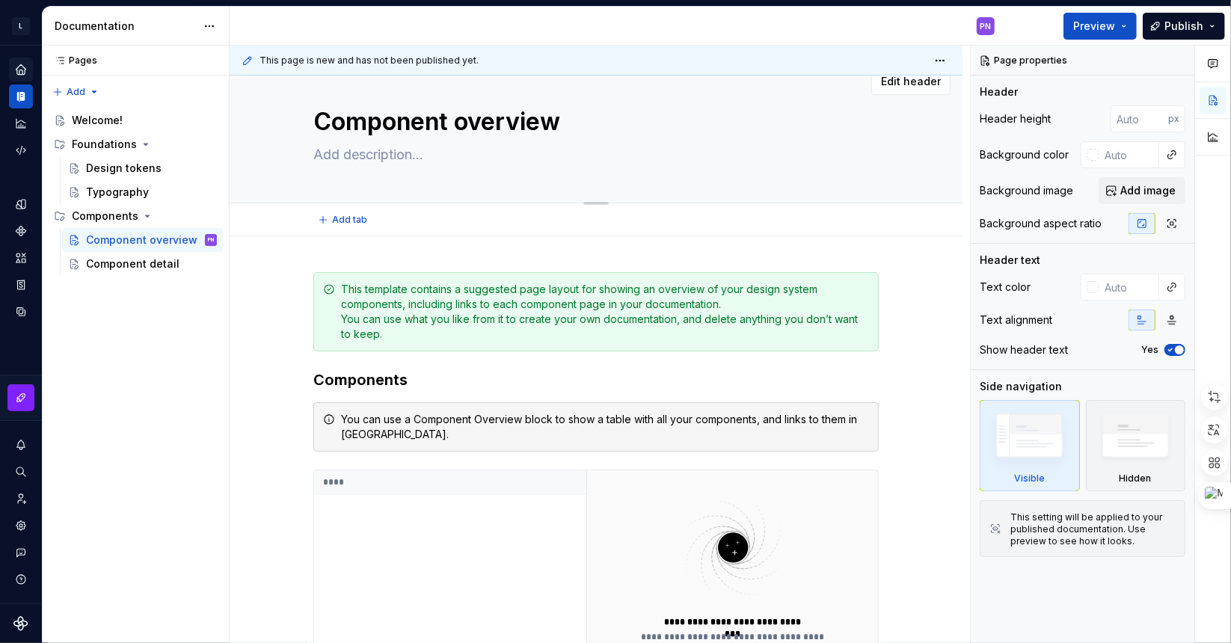
scroll to position [0, 0]
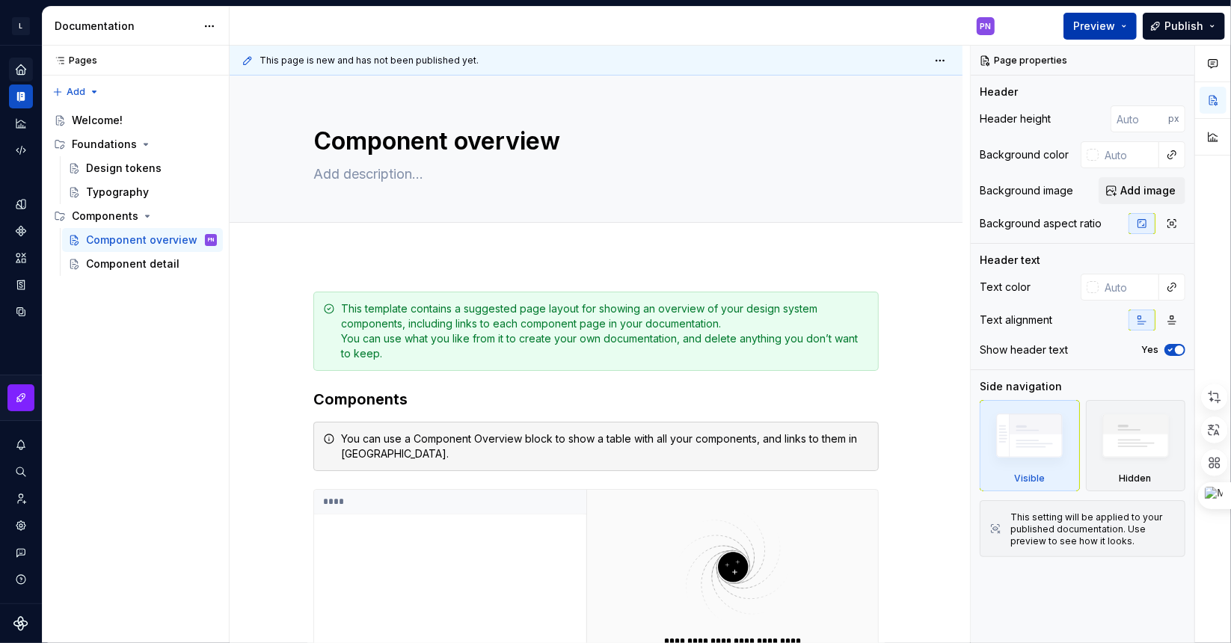
click at [1079, 27] on span "Preview" at bounding box center [1095, 26] width 42 height 15
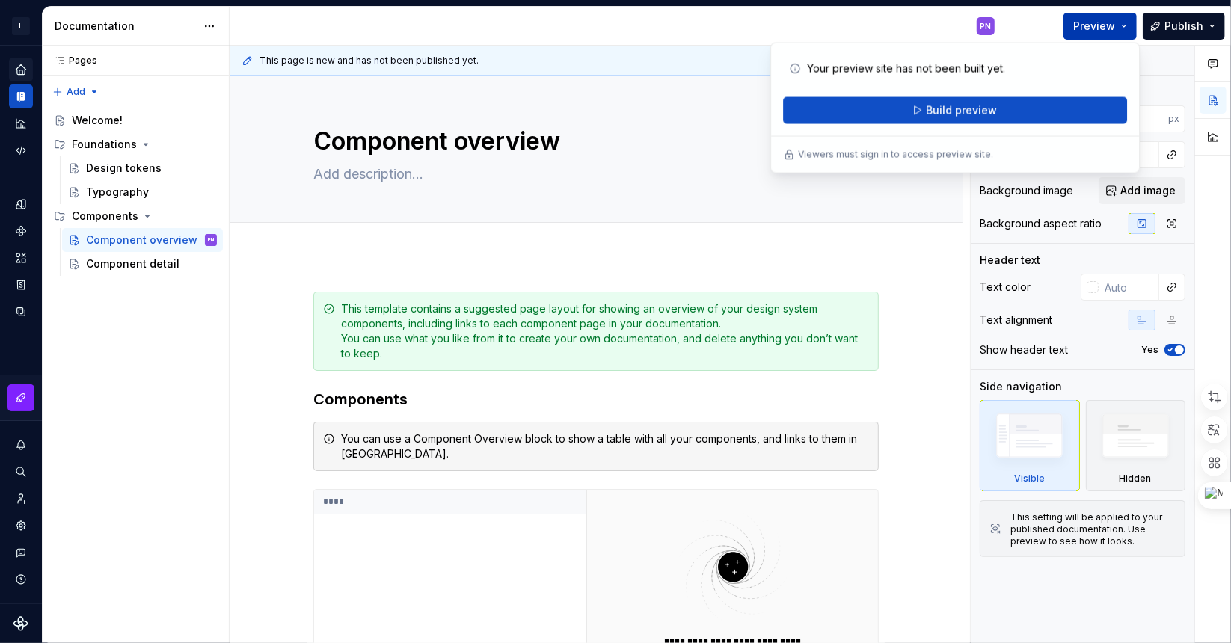
click at [1079, 31] on span "Preview" at bounding box center [1095, 26] width 42 height 15
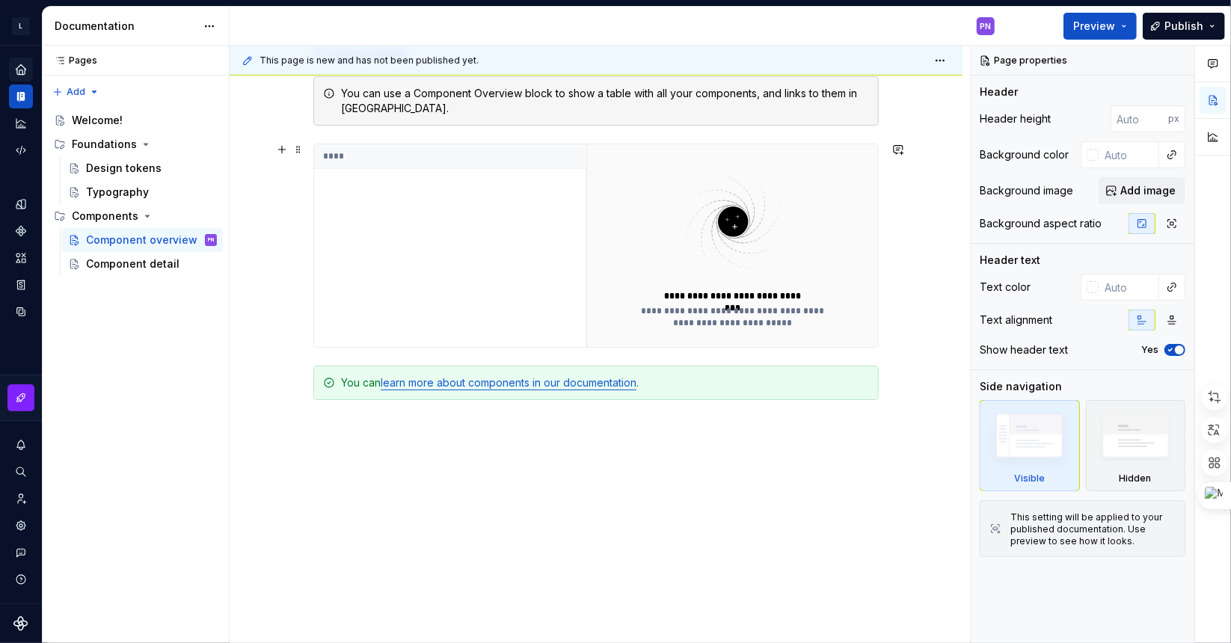
scroll to position [373, 0]
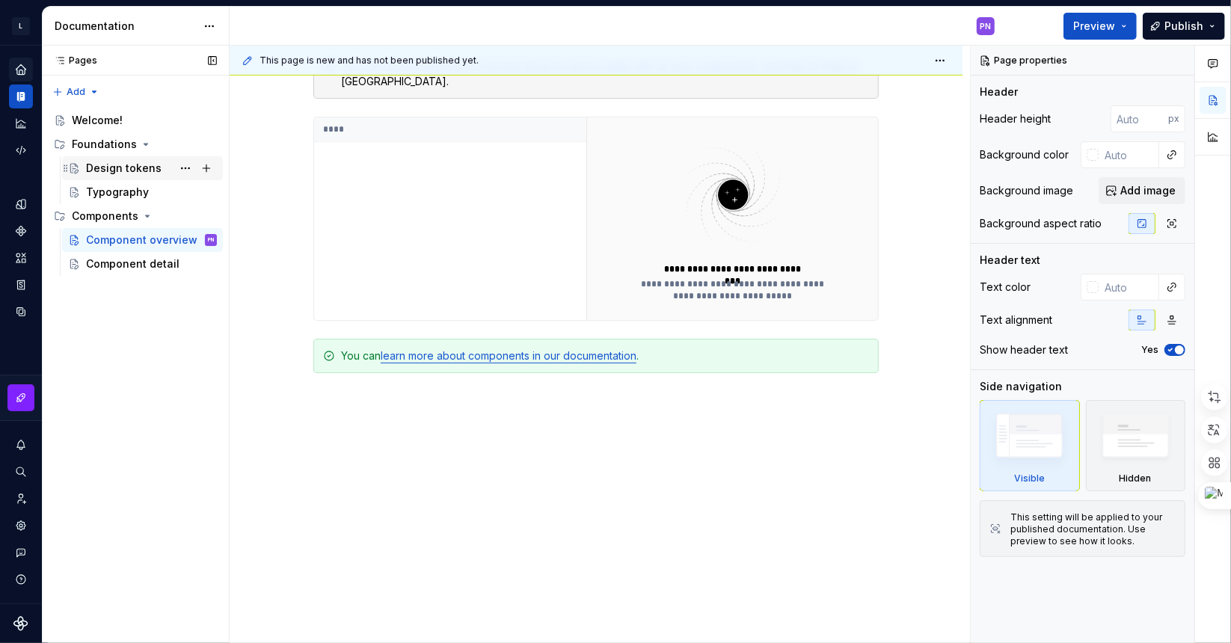
click at [114, 167] on div "Design tokens" at bounding box center [124, 168] width 76 height 15
drag, startPoint x: 171, startPoint y: 390, endPoint x: 142, endPoint y: 354, distance: 45.8
click at [171, 390] on div "Pages Pages Add Accessibility guide for tree Page tree. Navigate the tree with …" at bounding box center [135, 345] width 187 height 598
click at [94, 144] on div "Foundations" at bounding box center [104, 144] width 65 height 15
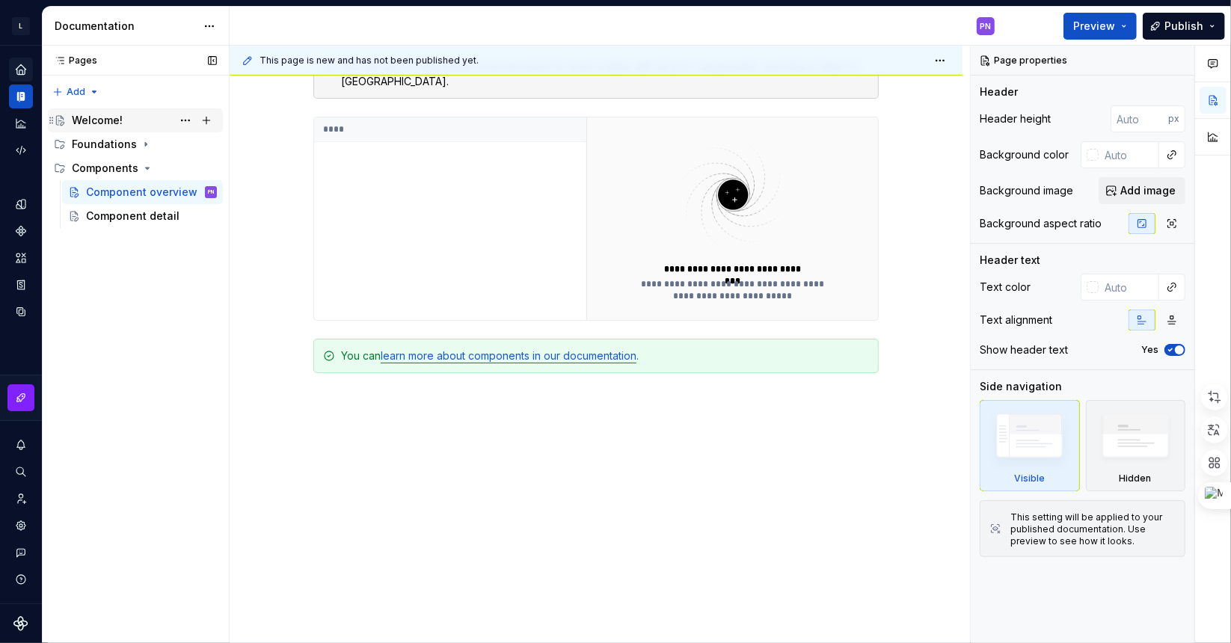
click at [100, 123] on div "Welcome!" at bounding box center [97, 120] width 51 height 15
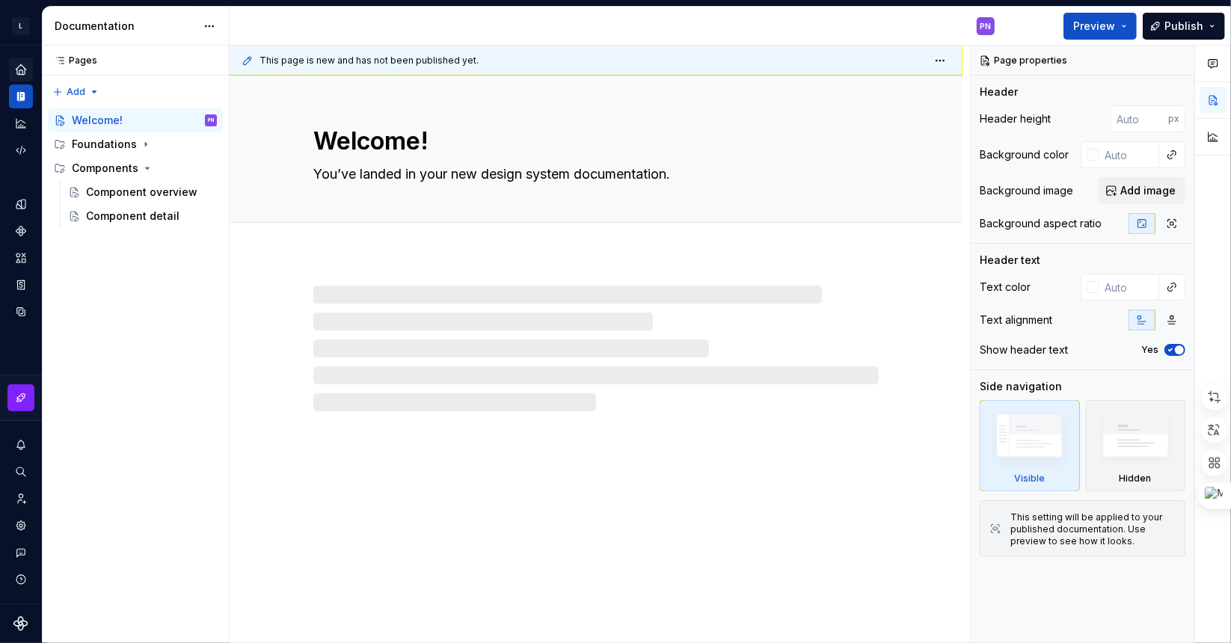
type textarea "*"
